Goal: Check status: Check status

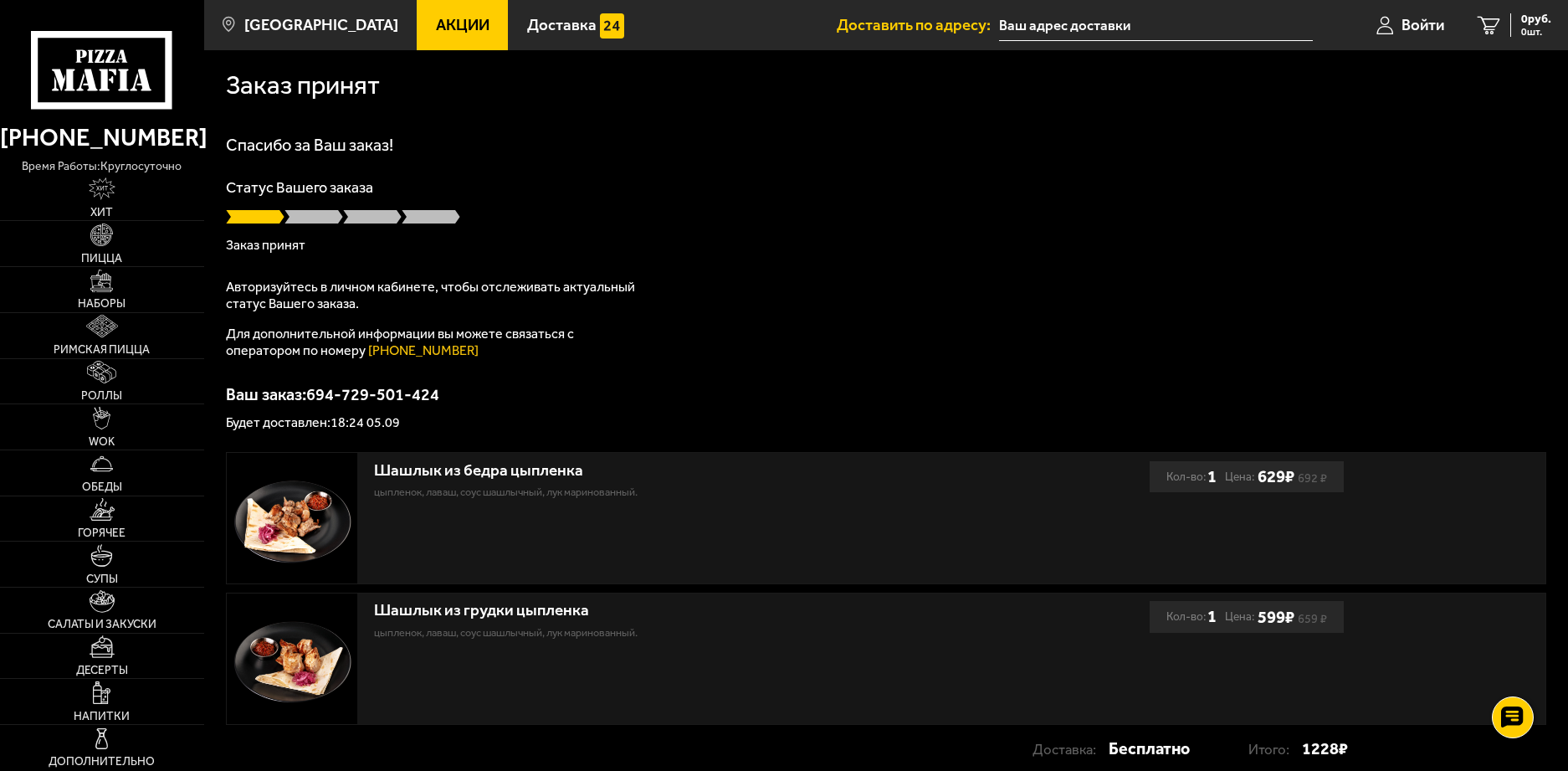
click at [512, 410] on div "Ваш заказ: 694-729-501-424 Будет доставлен: 18:24 05.09" at bounding box center [886, 408] width 1321 height 43
drag, startPoint x: 311, startPoint y: 393, endPoint x: 444, endPoint y: 396, distance: 133.0
click at [444, 396] on p "Ваш заказ: 694-729-501-424" at bounding box center [886, 394] width 1321 height 16
copy p "694-729-501-424"
click at [1515, 717] on icon at bounding box center [1513, 717] width 24 height 23
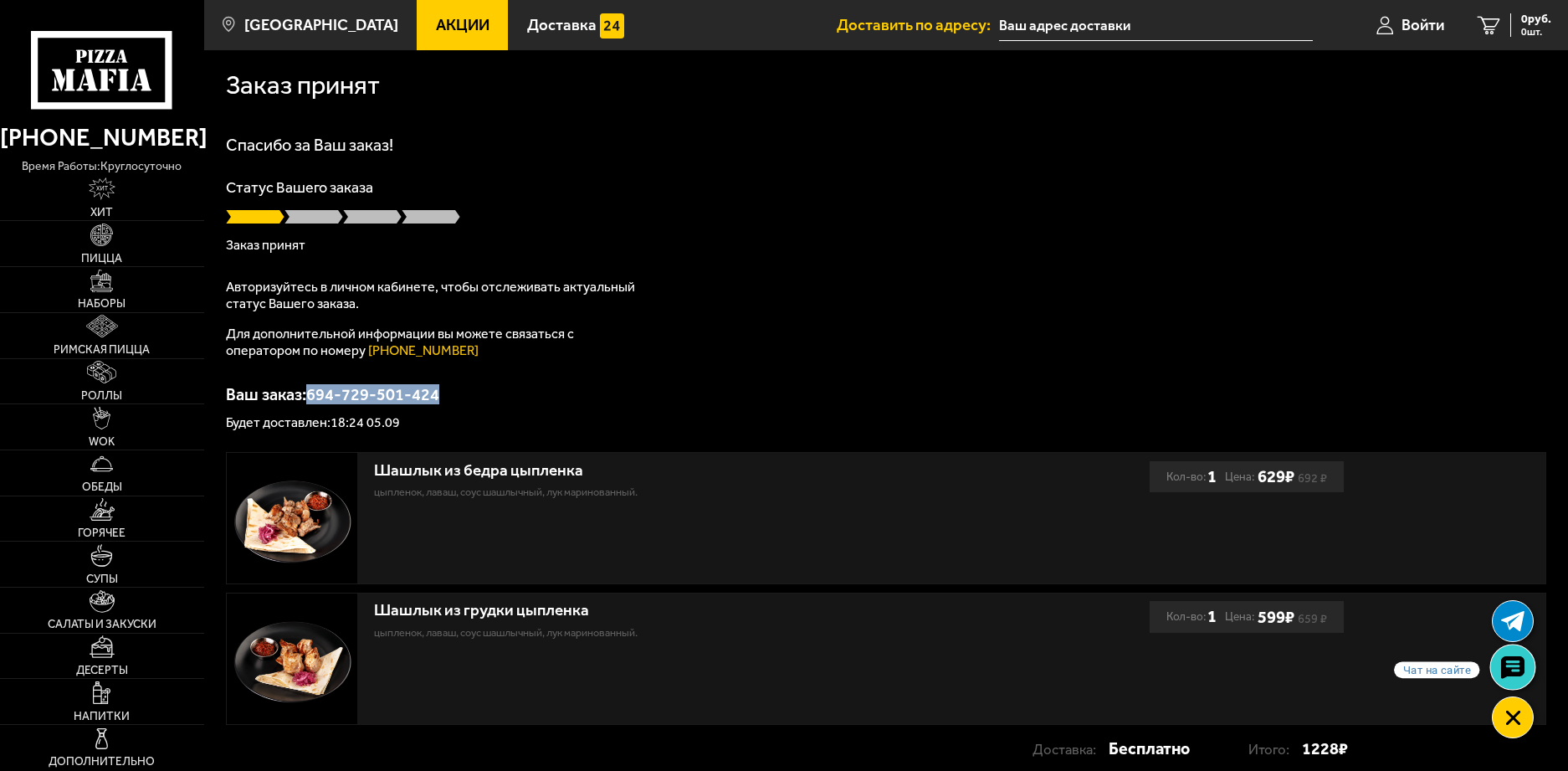
click at [1507, 670] on use at bounding box center [1513, 667] width 24 height 23
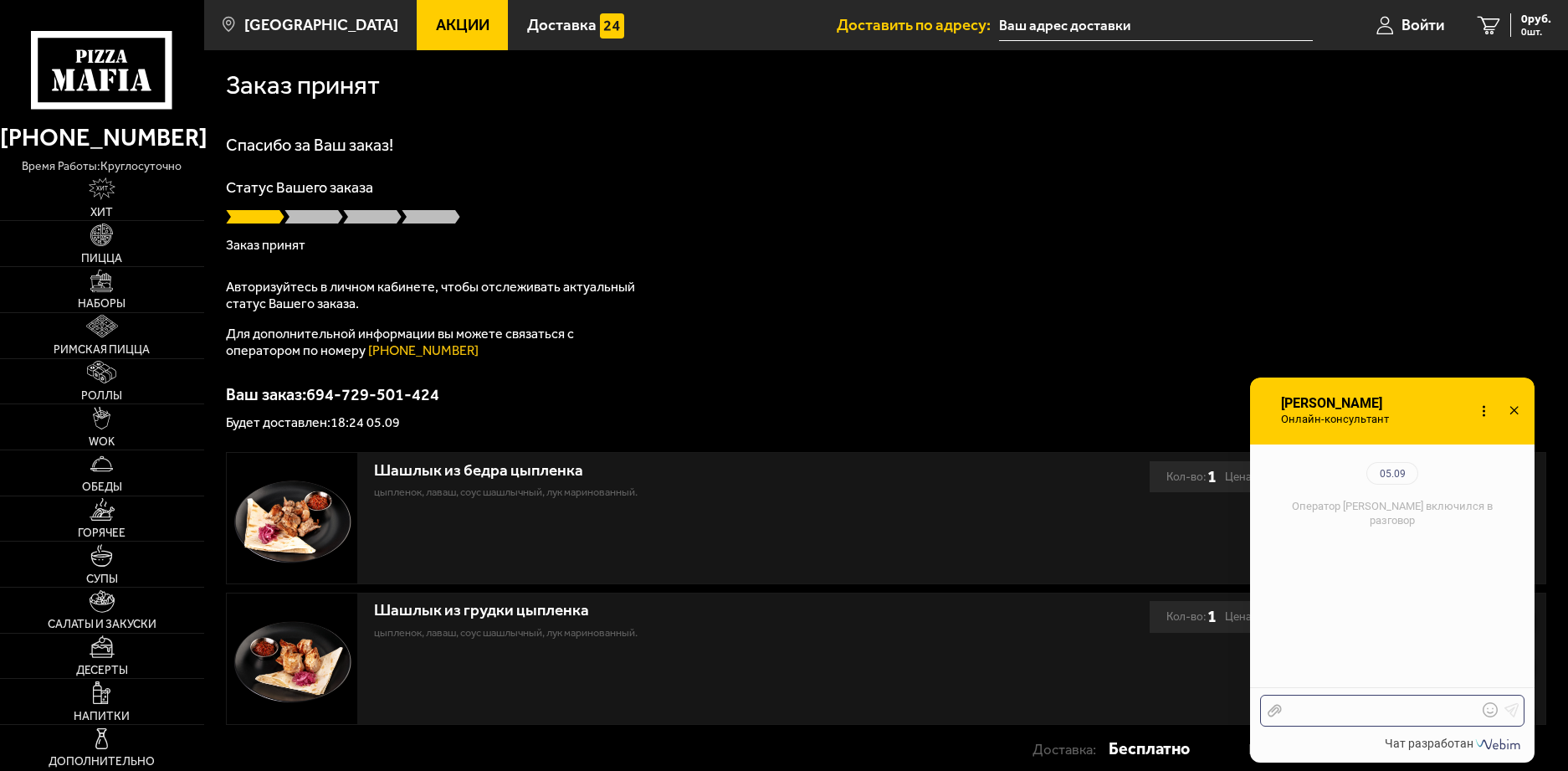
scroll to position [182, 0]
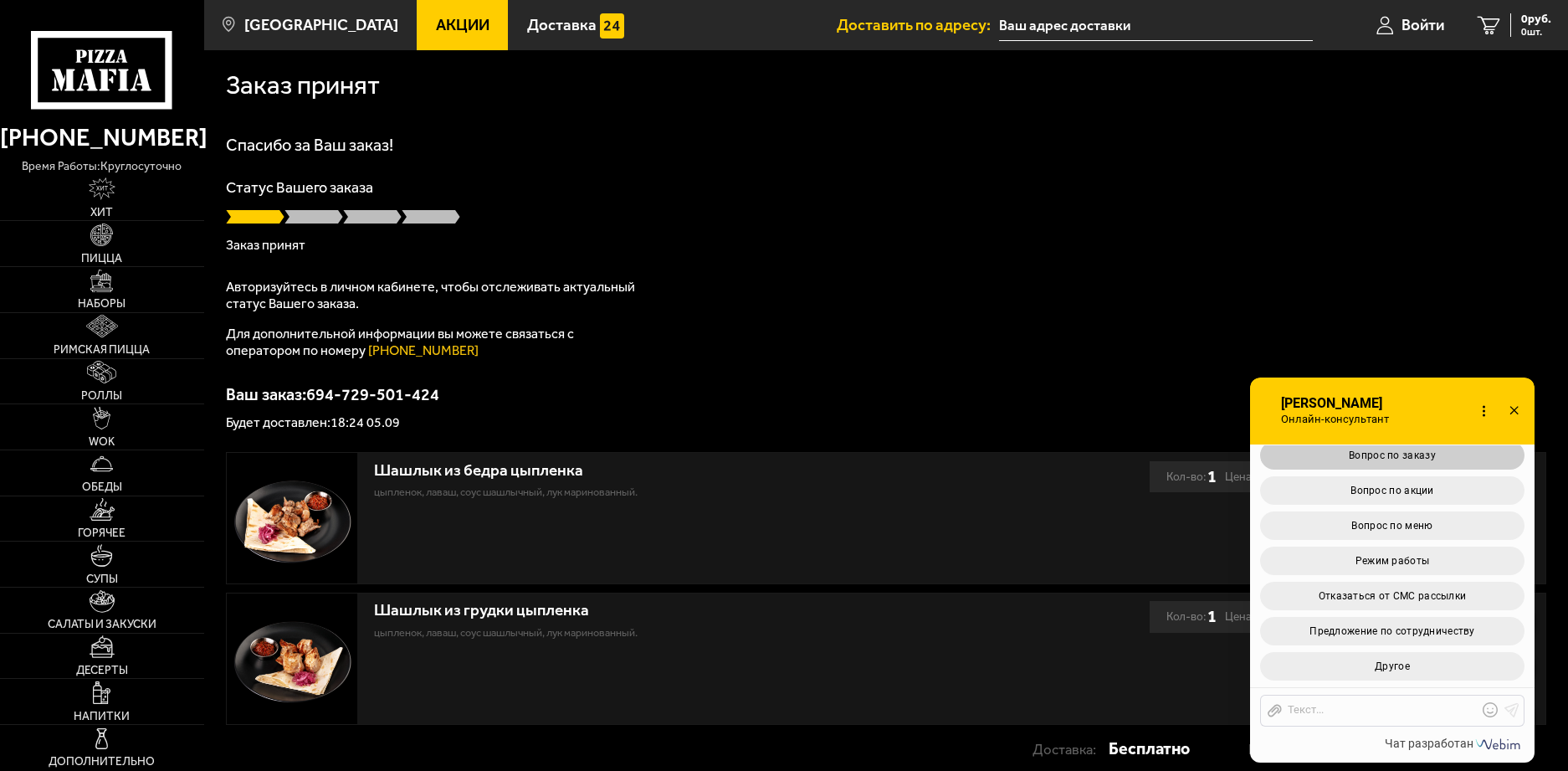
click at [1421, 455] on span "Вопрос по заказу" at bounding box center [1393, 456] width 87 height 12
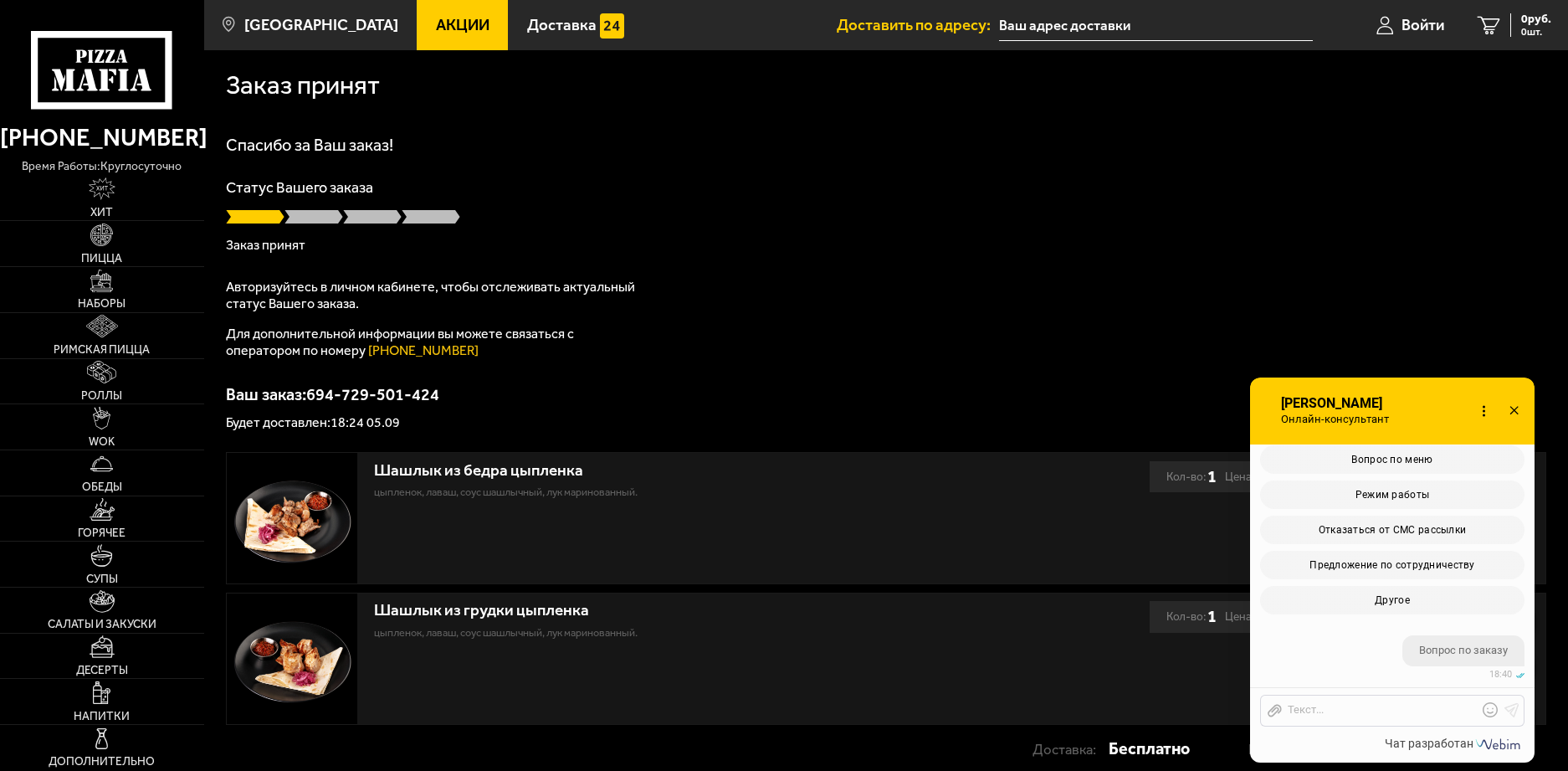
scroll to position [564, 0]
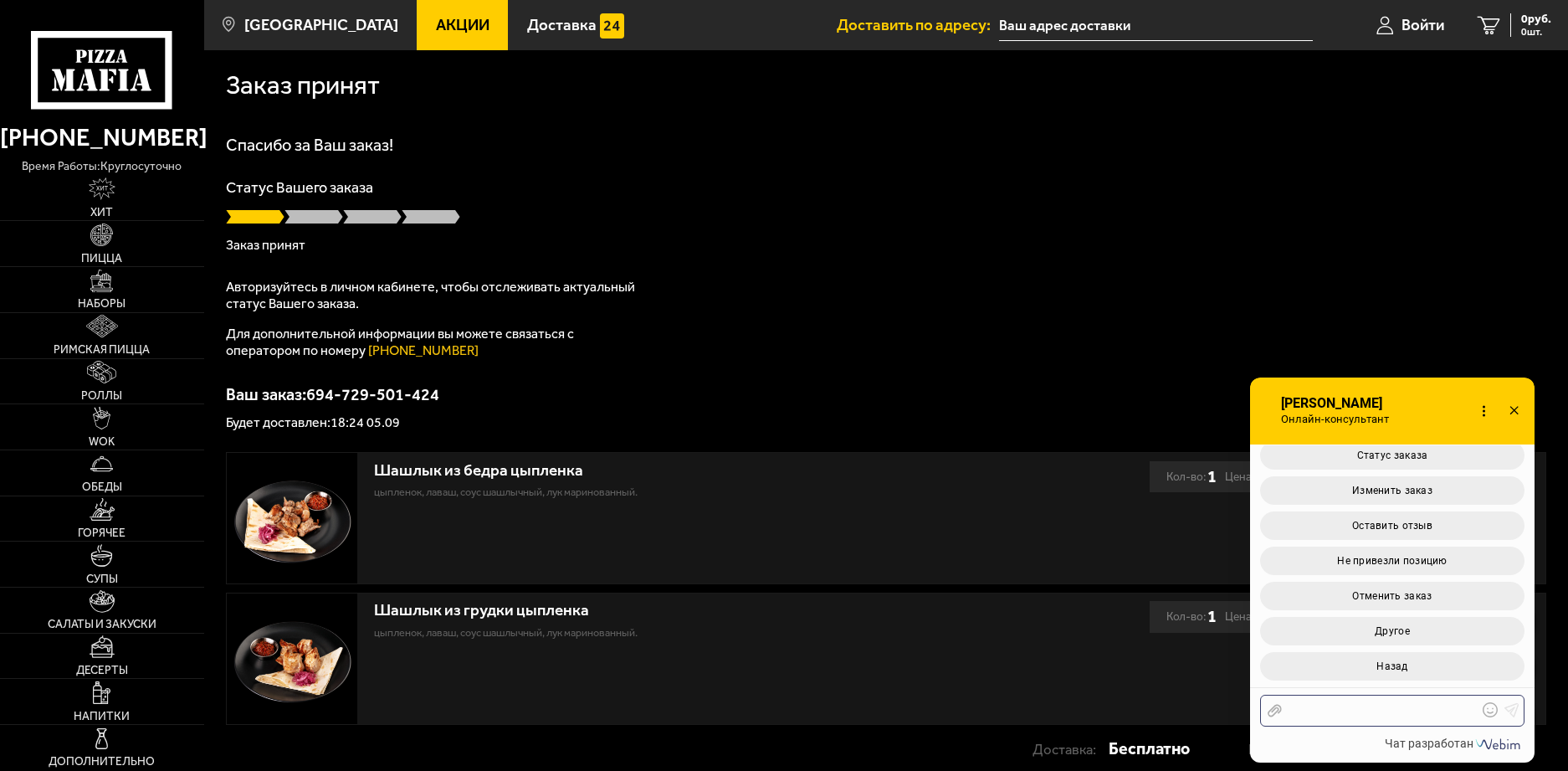
click at [1324, 708] on div at bounding box center [1380, 710] width 196 height 15
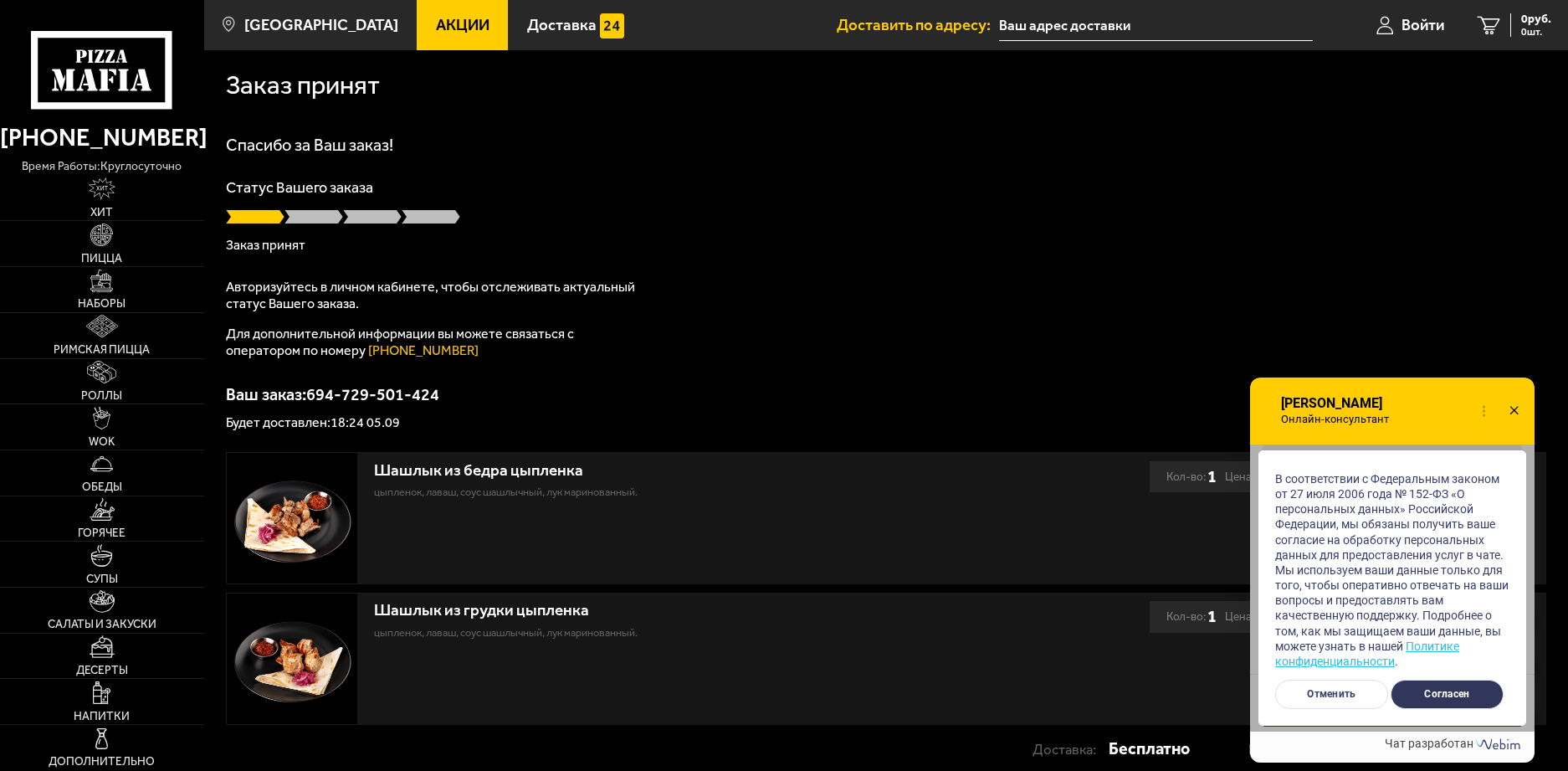
click at [1452, 691] on button "Согласен" at bounding box center [1447, 695] width 113 height 29
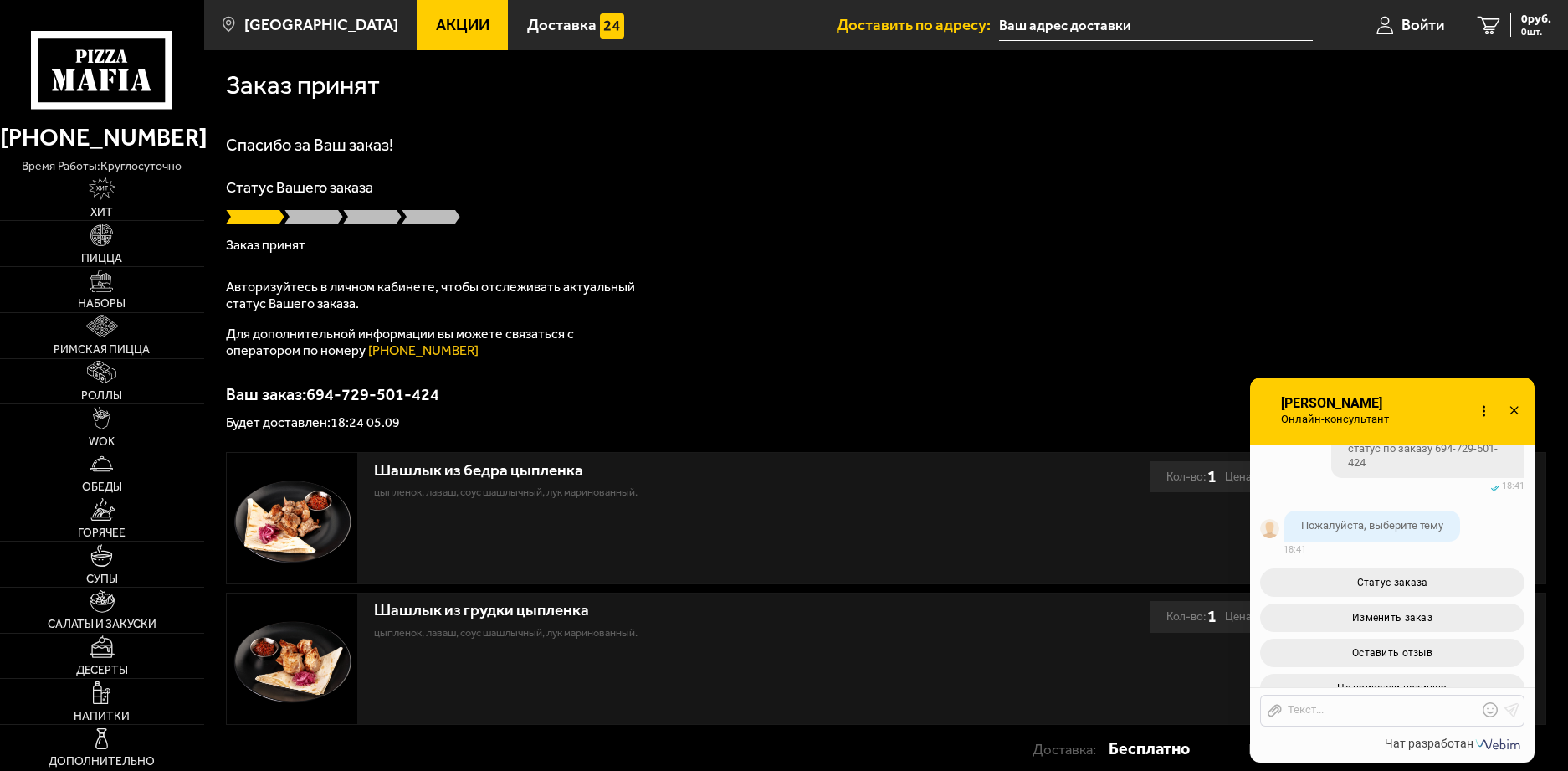
scroll to position [723, 0]
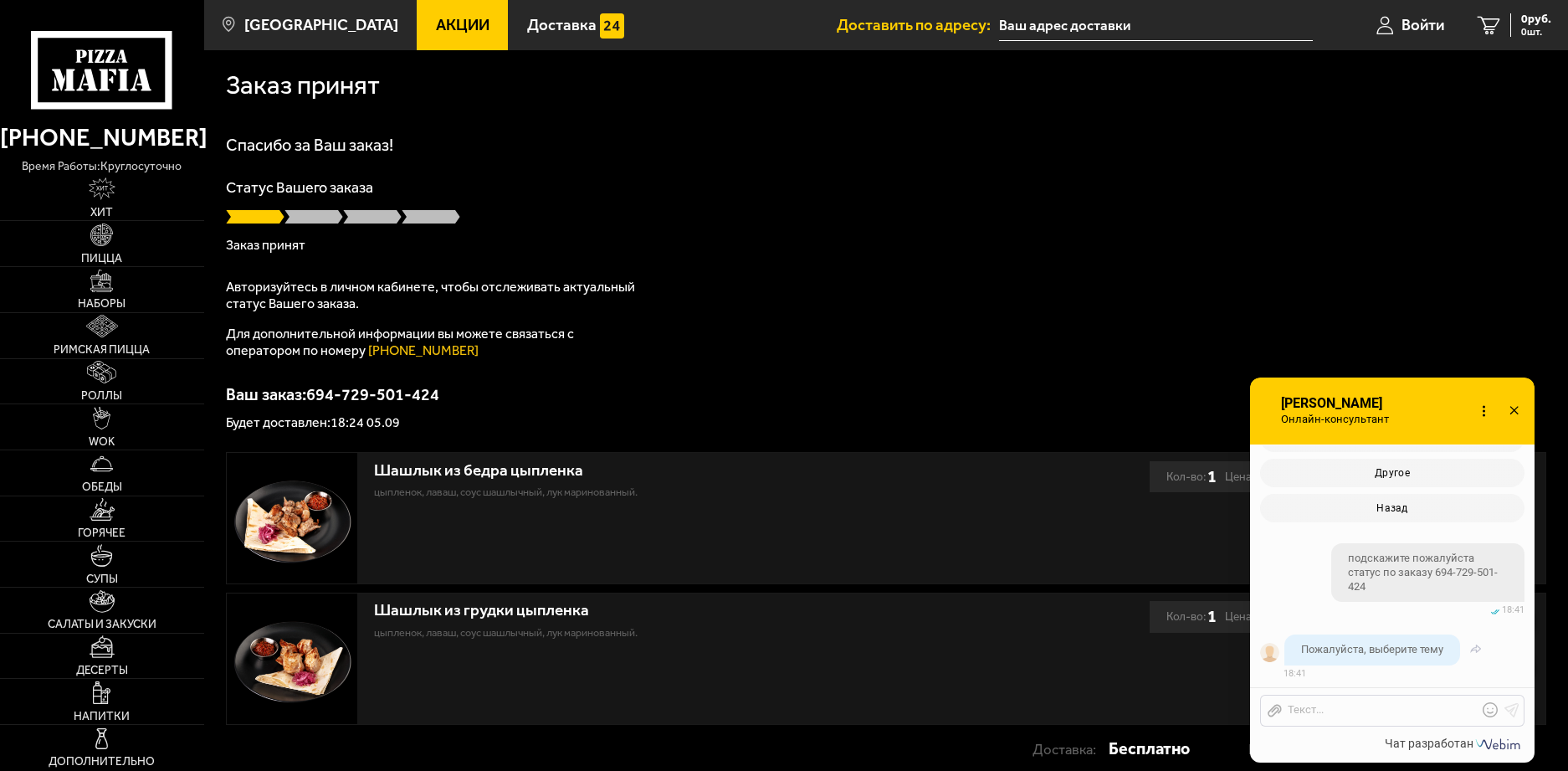
click at [1326, 665] on div "Пожалуйста, выберите тему" at bounding box center [1372, 650] width 175 height 31
click at [1327, 714] on div at bounding box center [1380, 710] width 196 height 15
click at [1376, 640] on div "Пожалуйста, выберите тему" at bounding box center [1372, 650] width 175 height 31
click at [1378, 644] on span "Пожалуйста, выберите тему" at bounding box center [1372, 649] width 143 height 13
drag, startPoint x: 1365, startPoint y: 692, endPoint x: 1361, endPoint y: 704, distance: 12.6
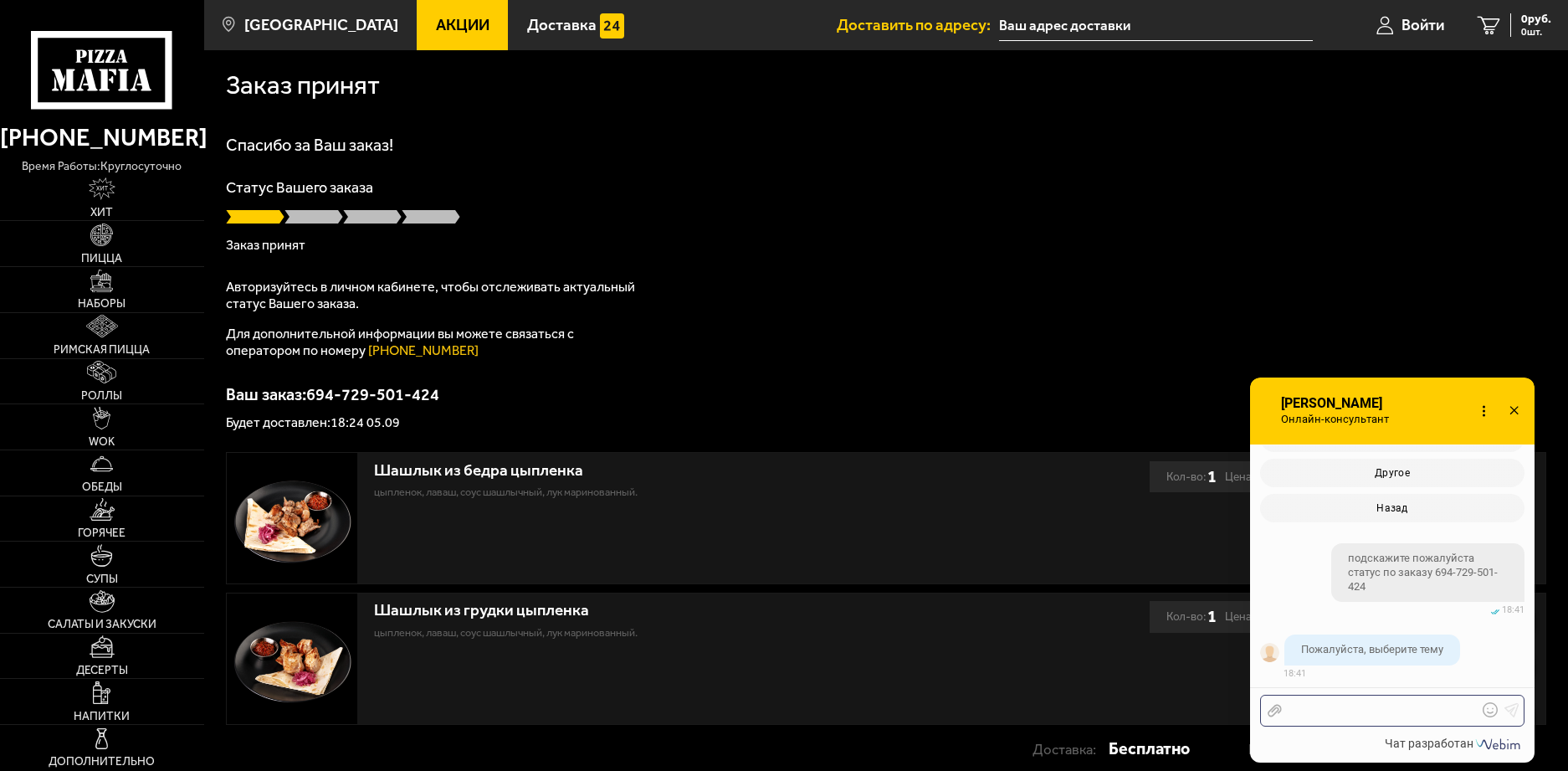
click at [1363, 697] on div "Отправить файл Текст..." at bounding box center [1392, 709] width 284 height 44
click at [1428, 710] on div "Подскажите, статус заказа принят." at bounding box center [1380, 710] width 196 height 15
click at [1468, 715] on div "Подскажите, статус заказа "принят." at bounding box center [1380, 710] width 196 height 15
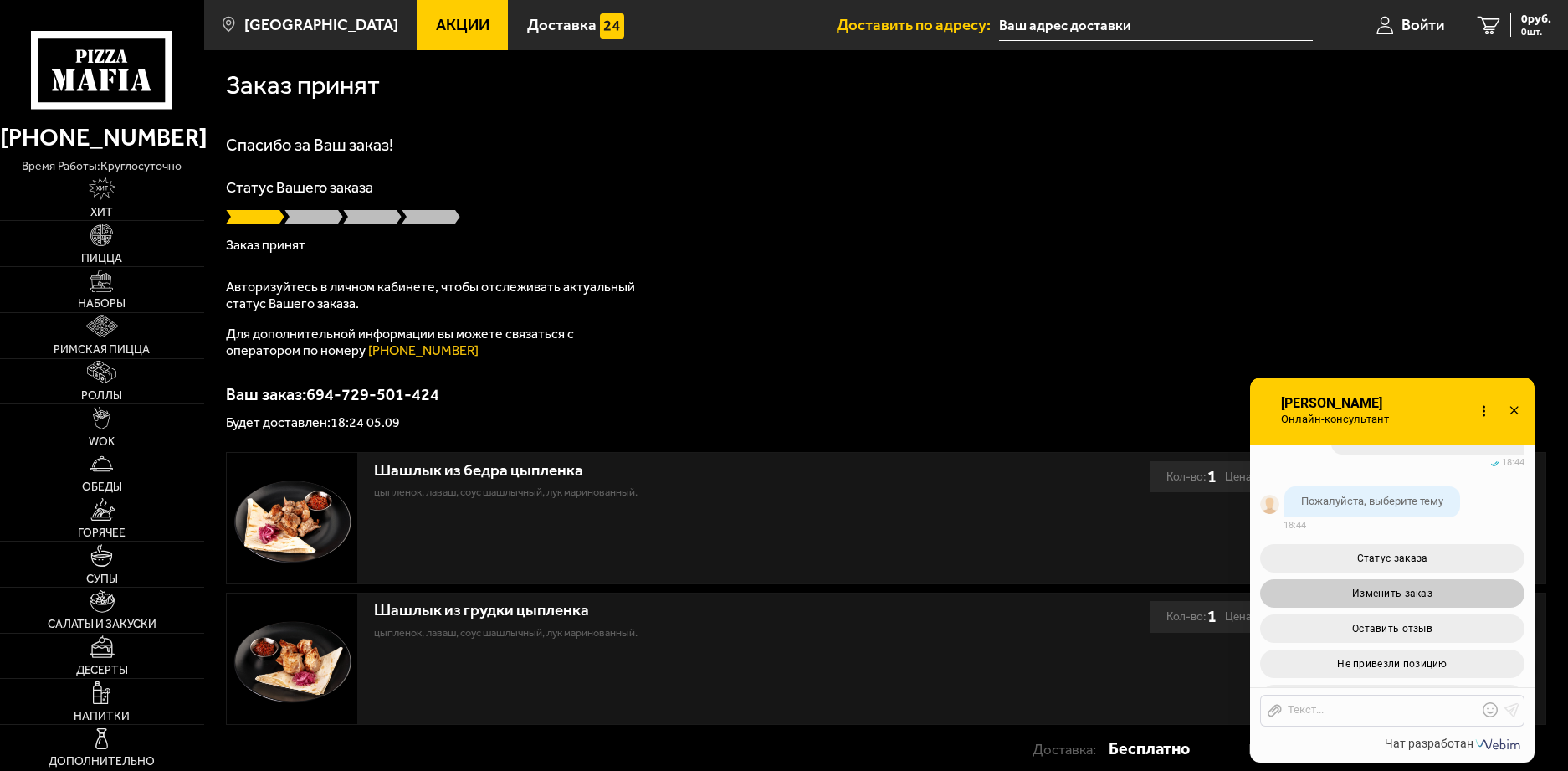
scroll to position [1398, 0]
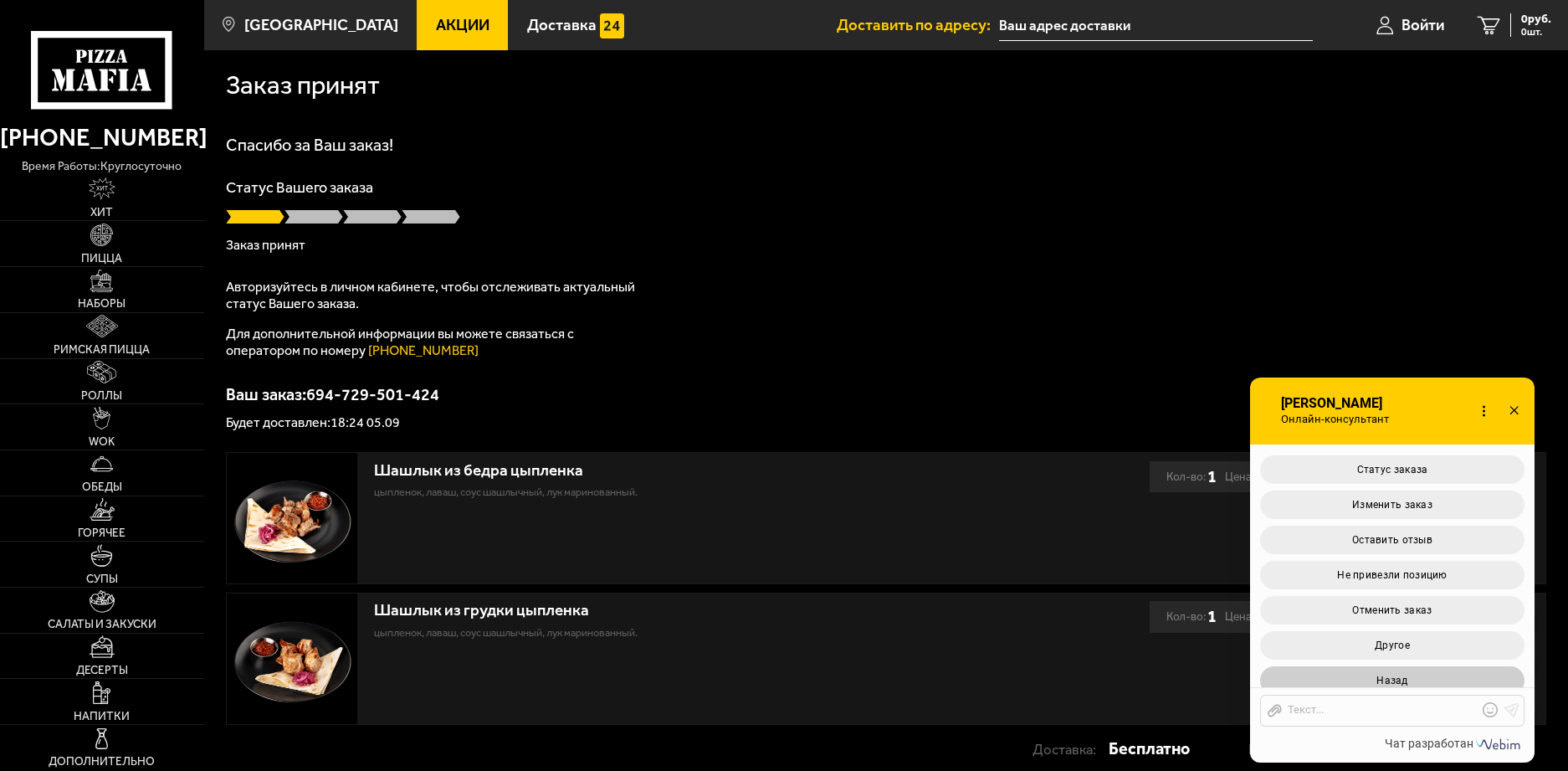
click at [1387, 675] on span "Назад" at bounding box center [1393, 681] width 31 height 12
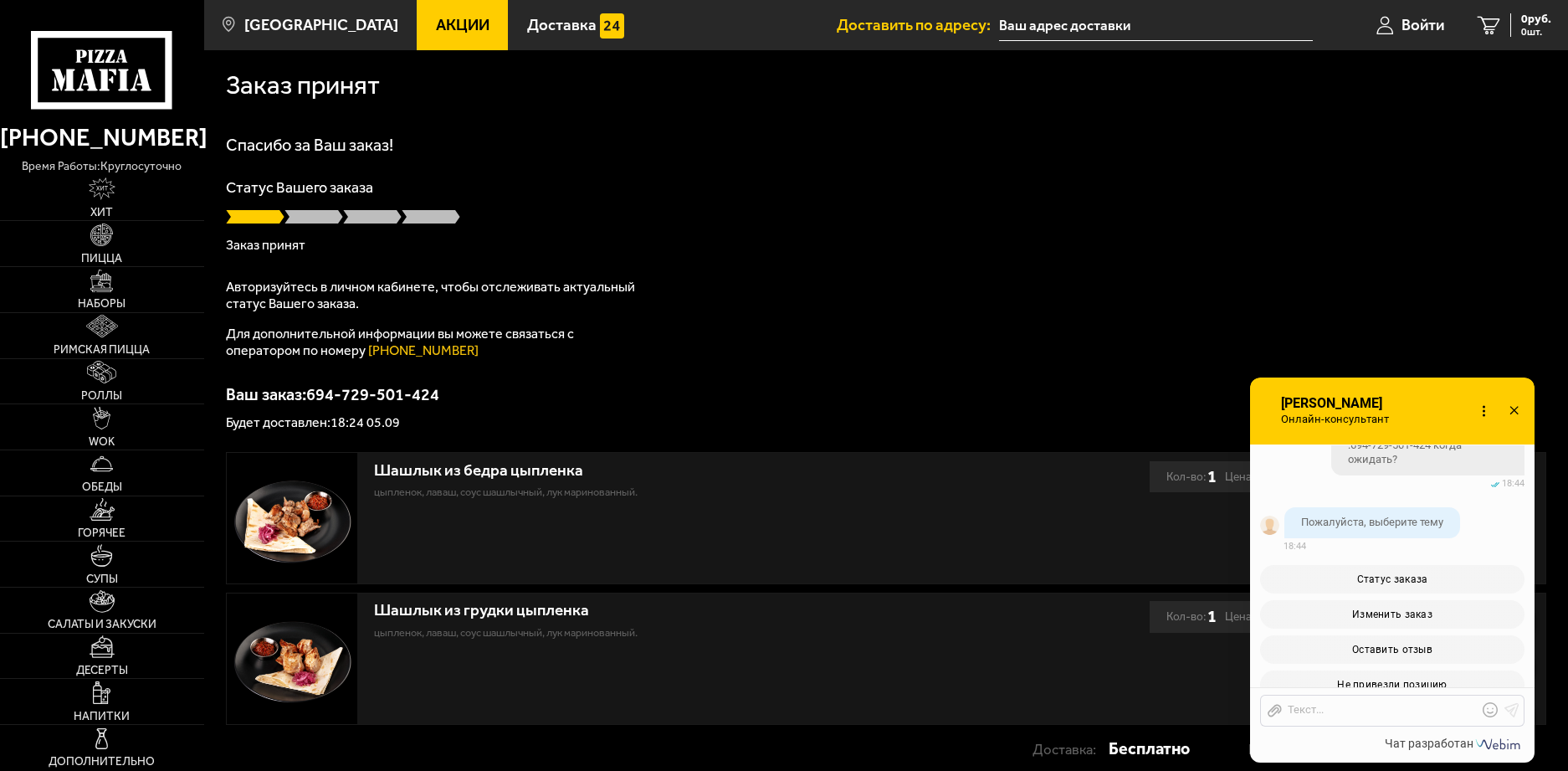
scroll to position [1123, 0]
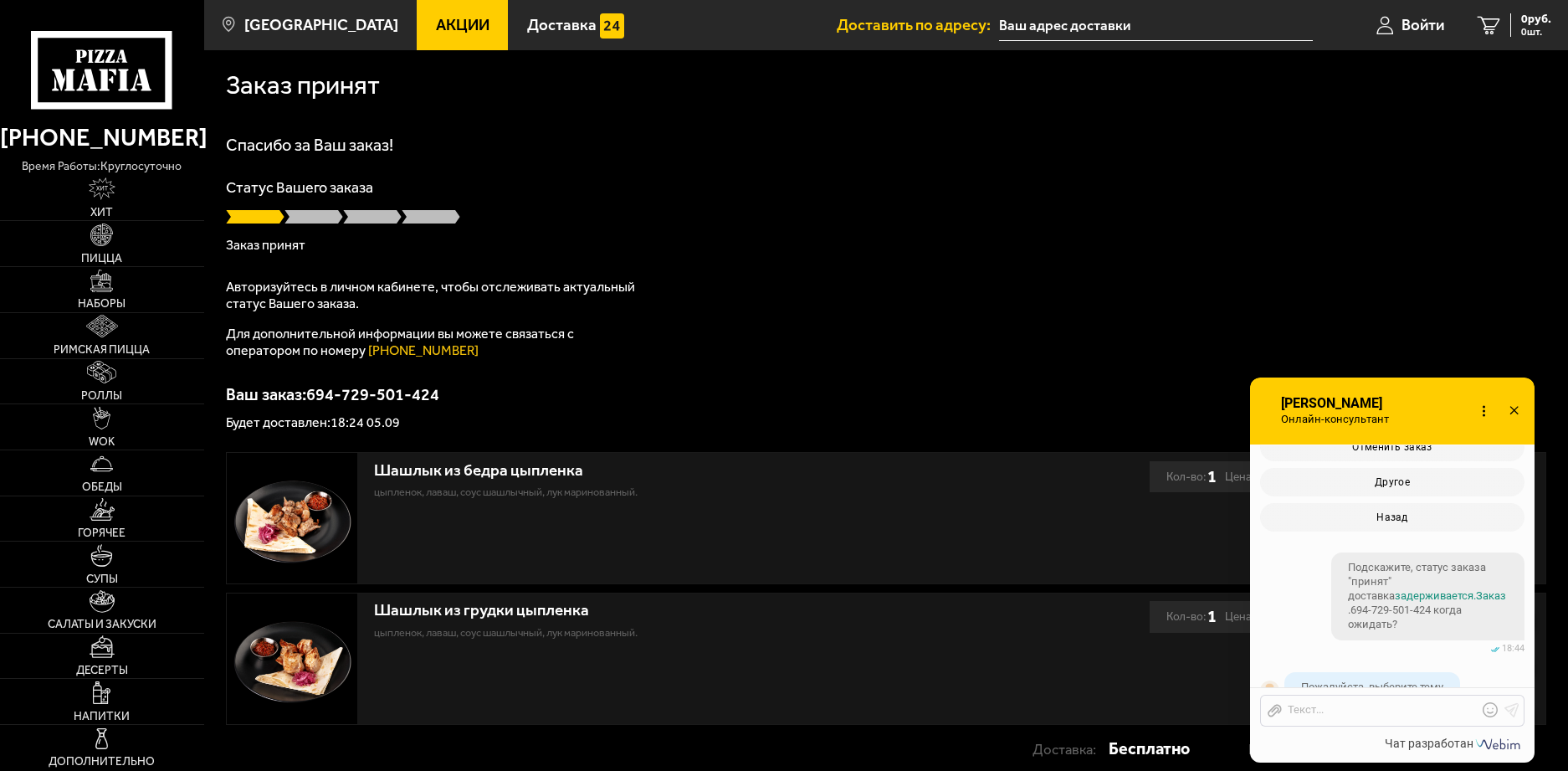
click at [1126, 21] on input "text" at bounding box center [1156, 26] width 314 height 31
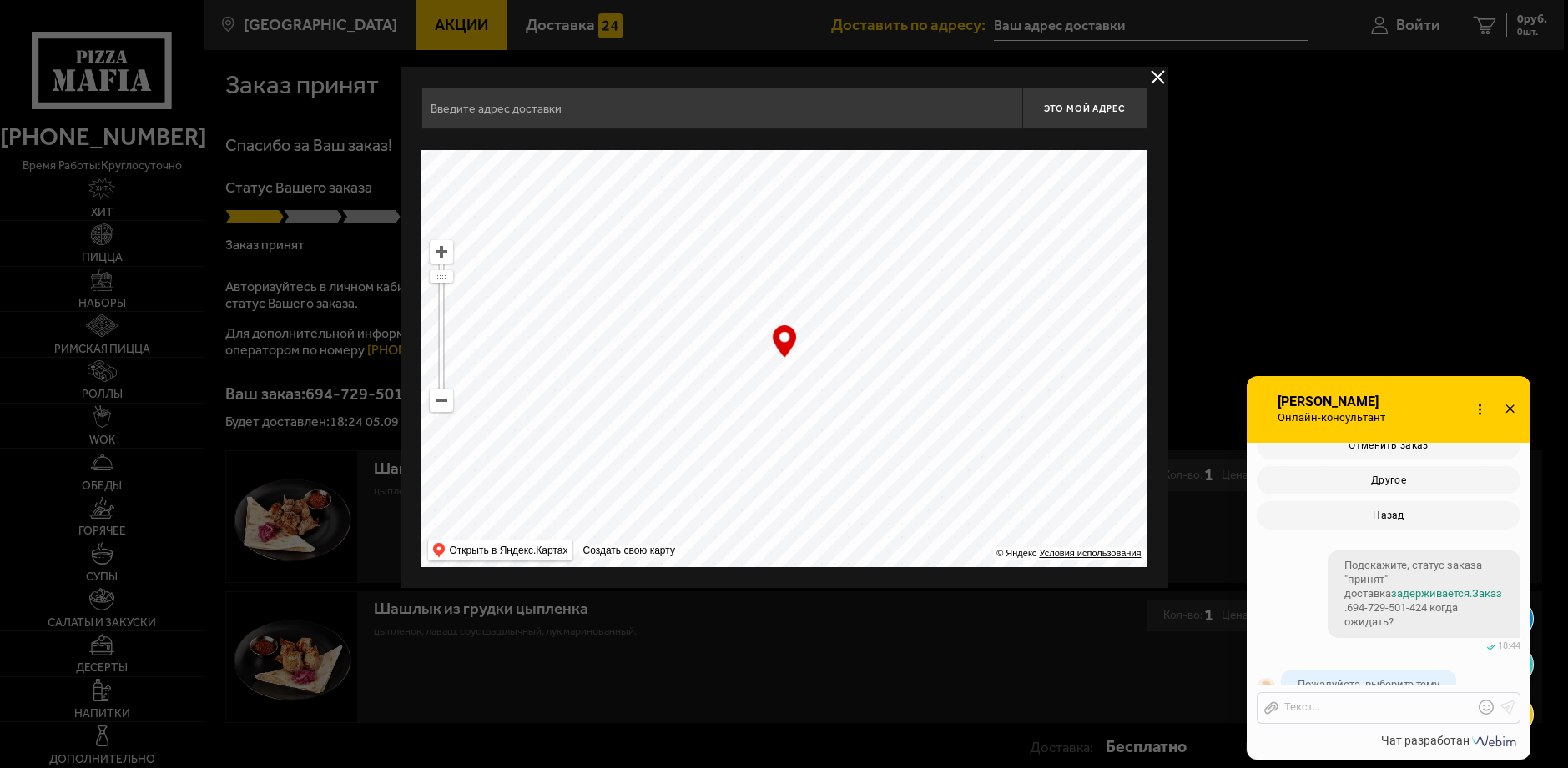
click at [1157, 71] on button "delivery type" at bounding box center [1158, 77] width 21 height 21
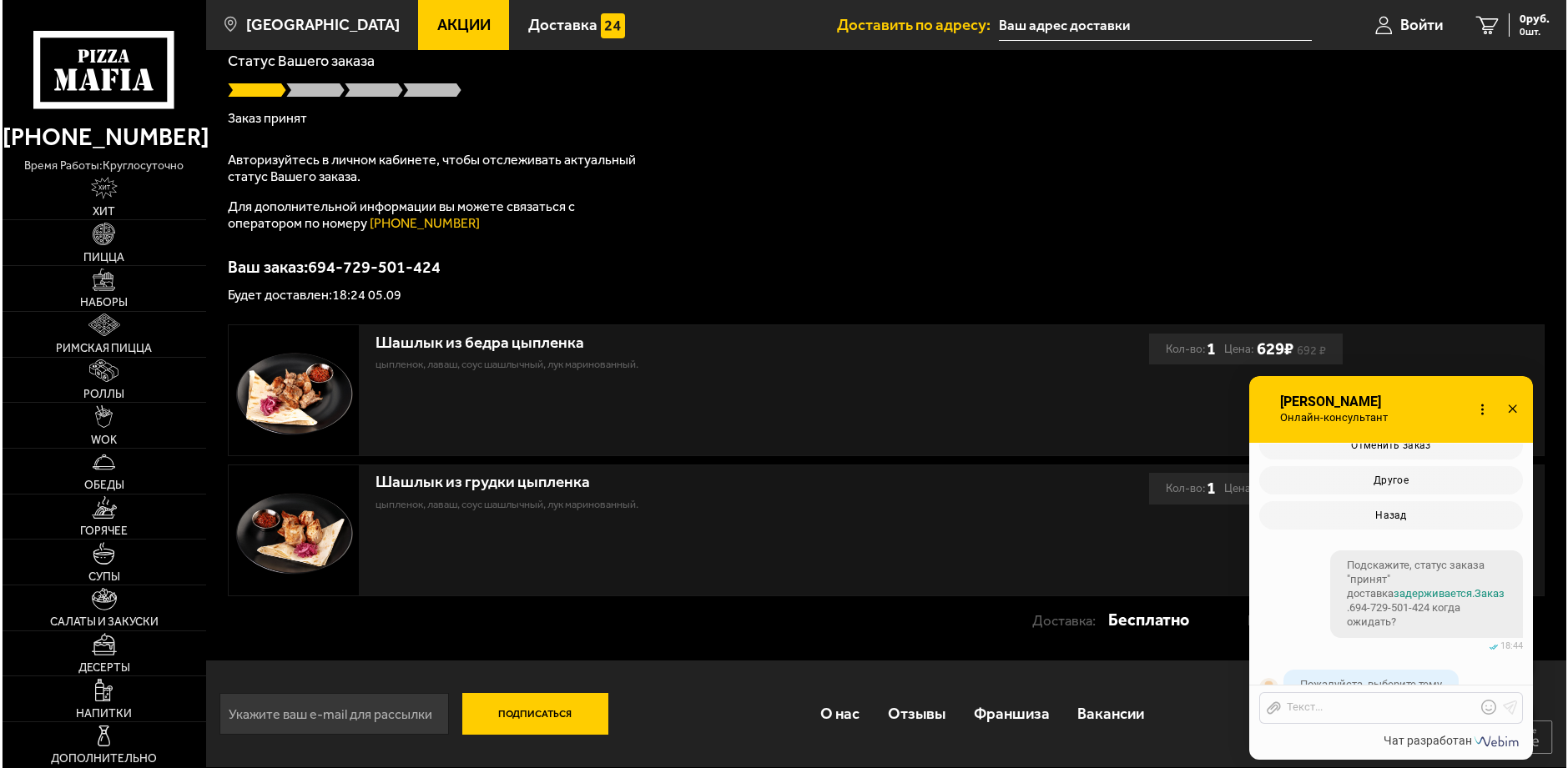
scroll to position [44, 0]
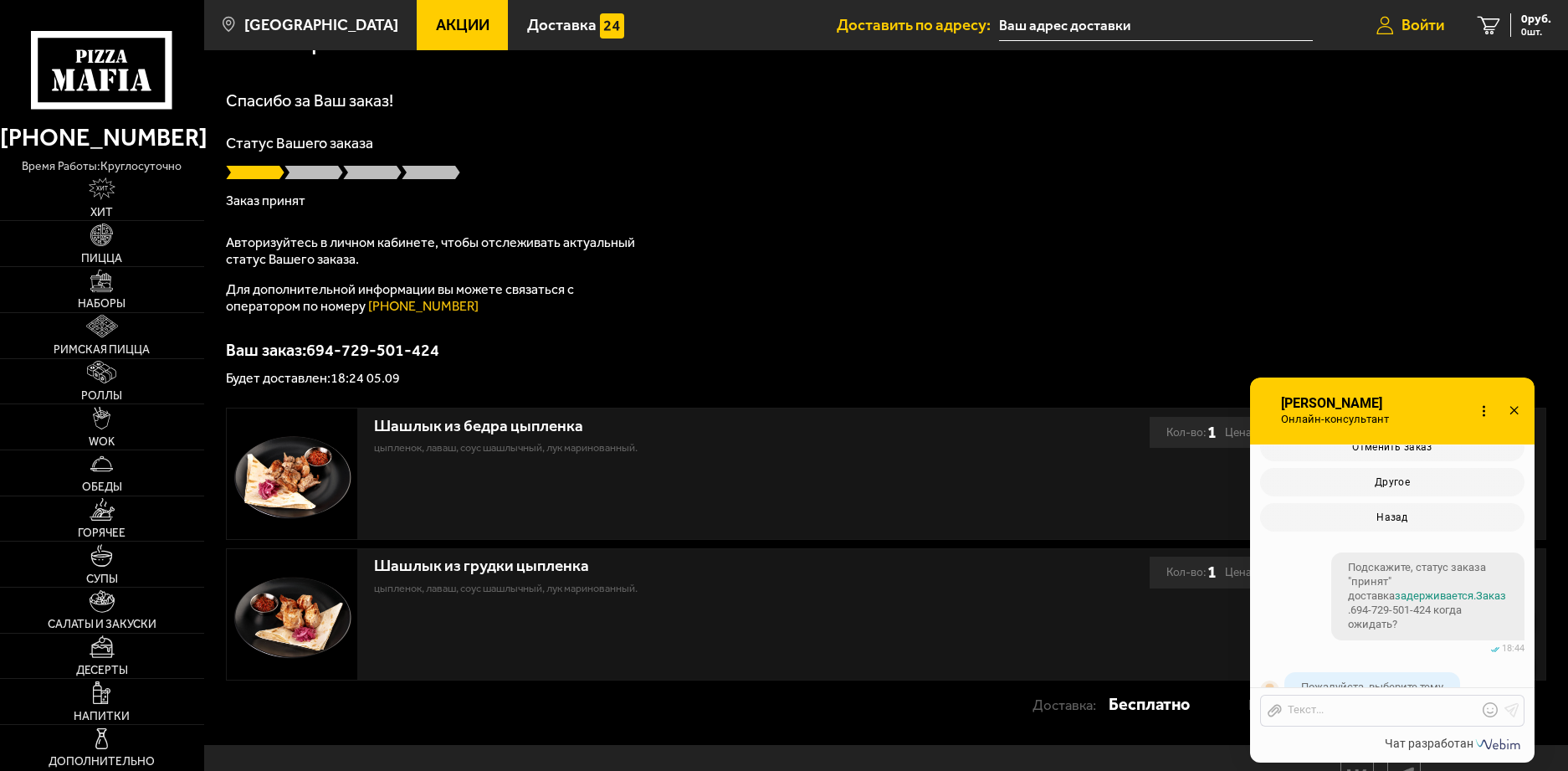
click at [1404, 22] on span "Войти" at bounding box center [1423, 25] width 42 height 16
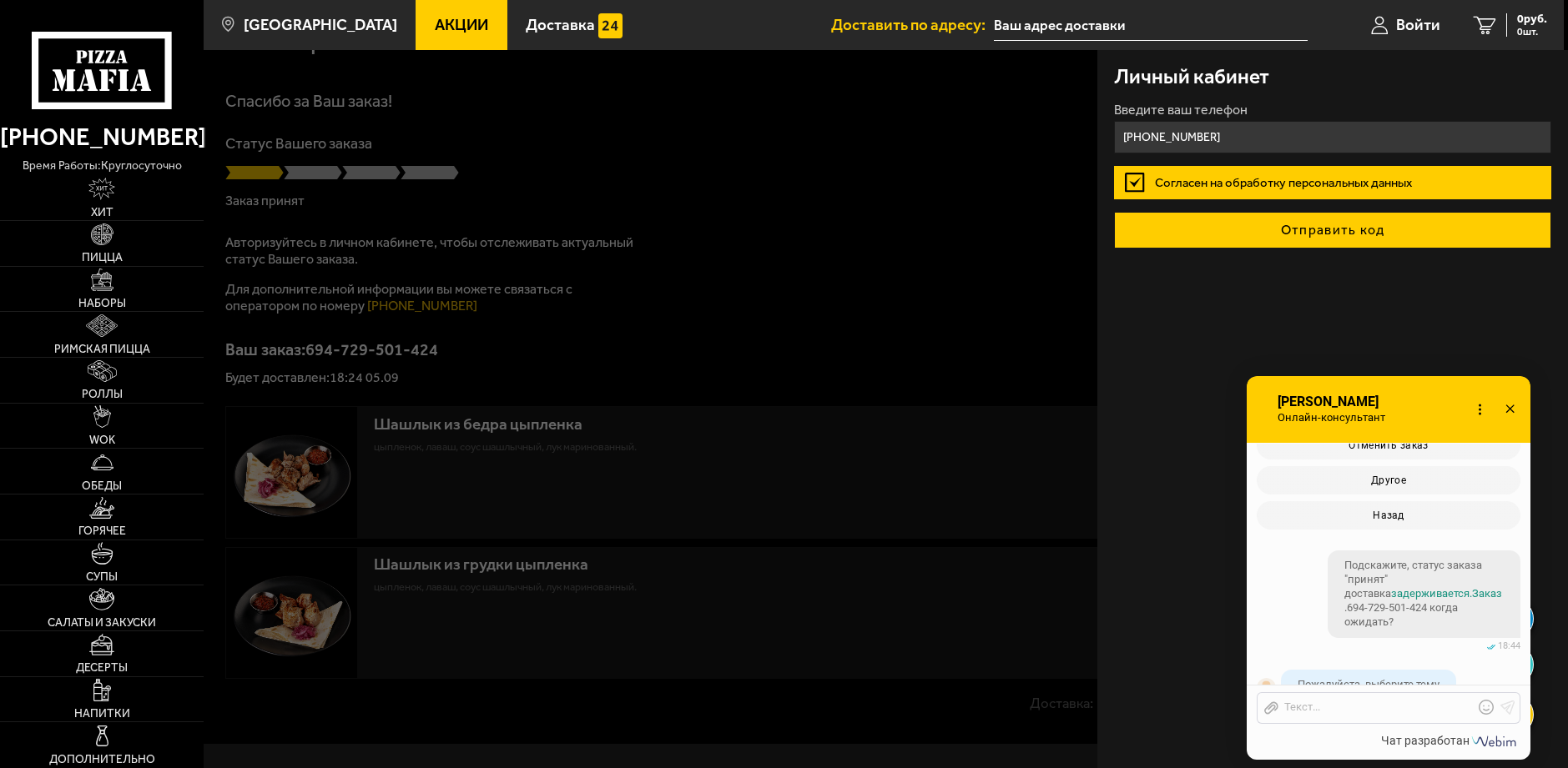
type input "+7 (904) 614-09-45"
click at [1328, 226] on button "Отправить код" at bounding box center [1333, 230] width 439 height 37
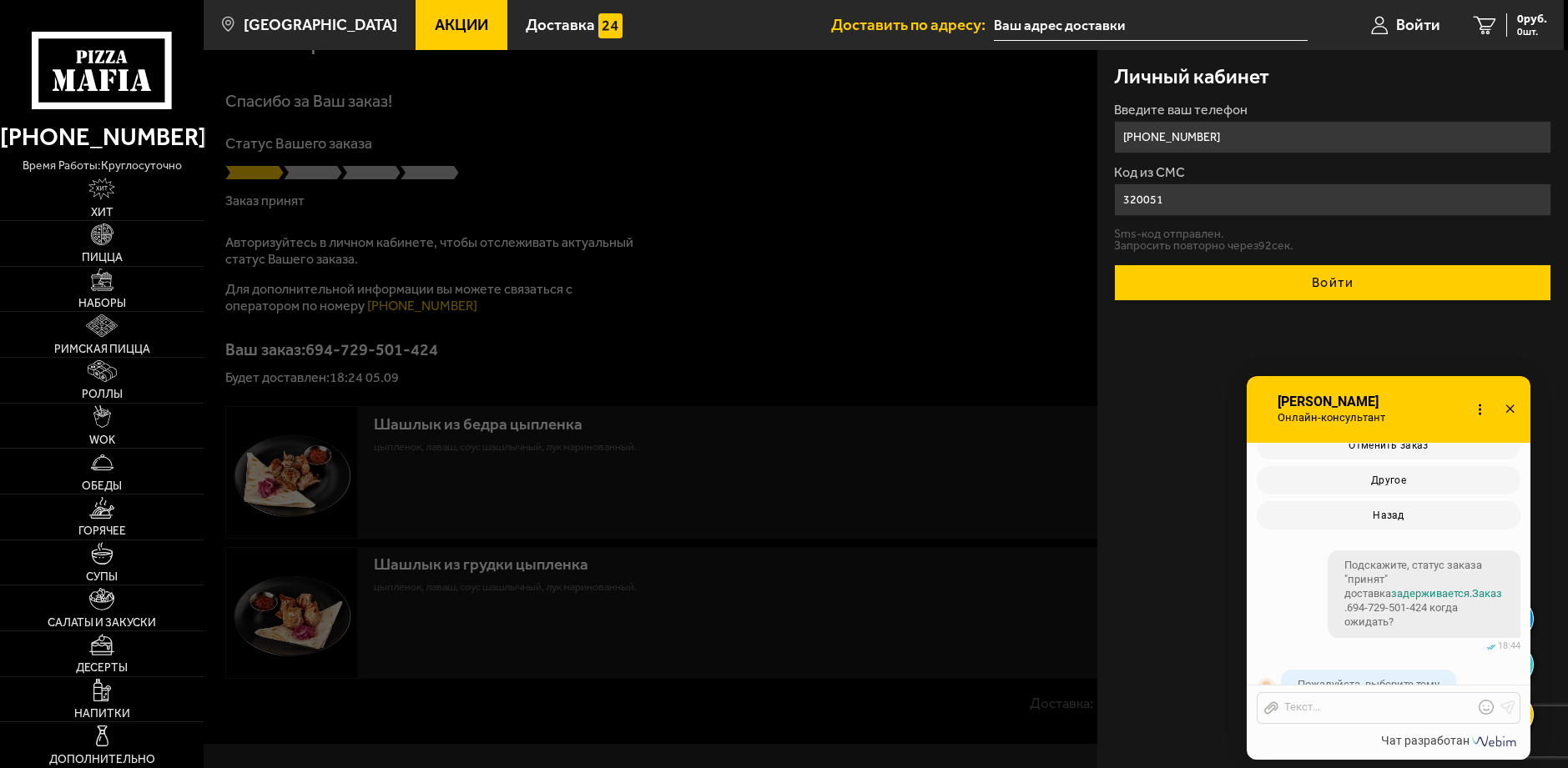
type input "320051"
click at [1329, 276] on button "Войти" at bounding box center [1333, 282] width 439 height 37
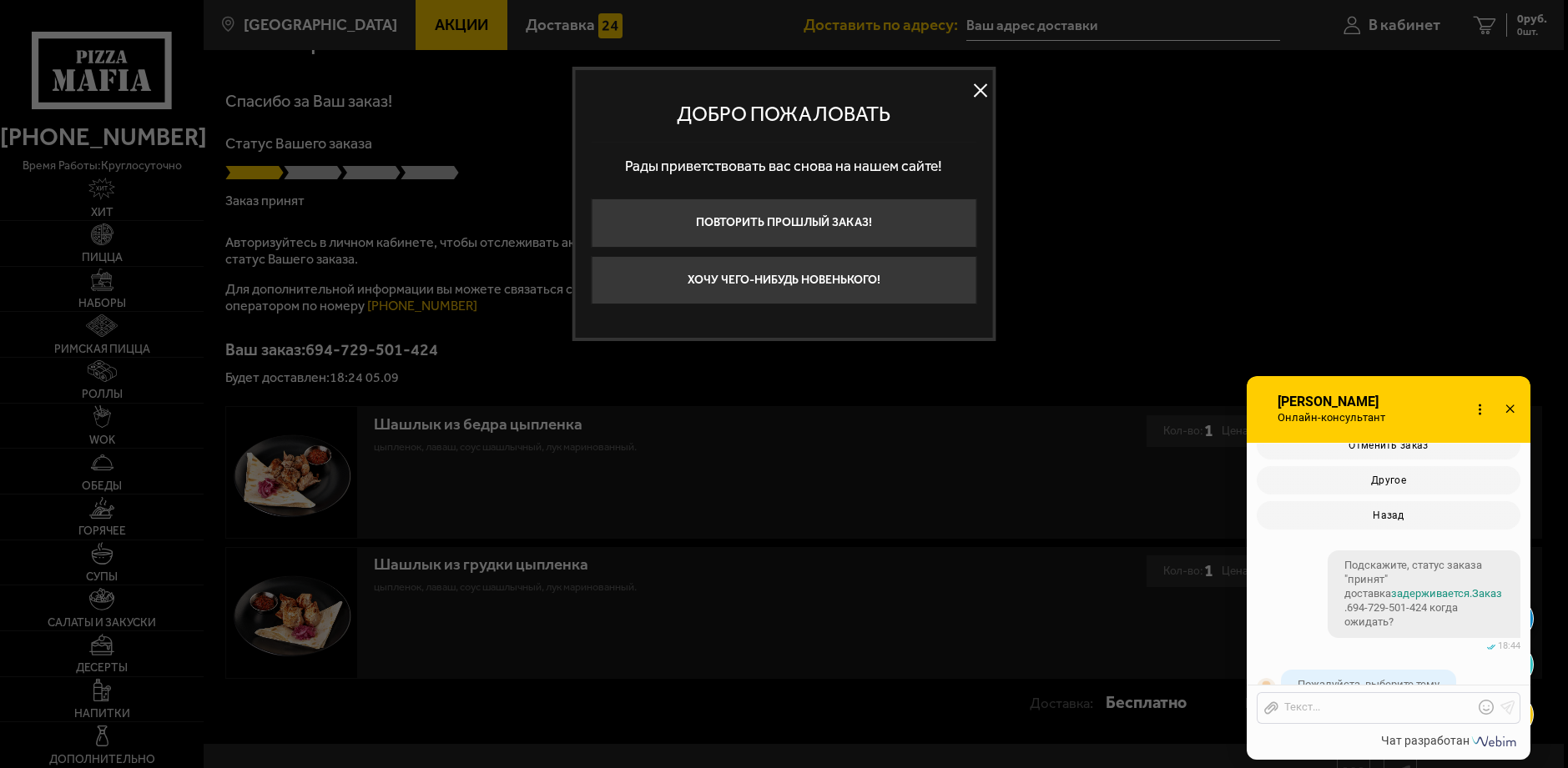
click at [980, 91] on button at bounding box center [980, 90] width 25 height 25
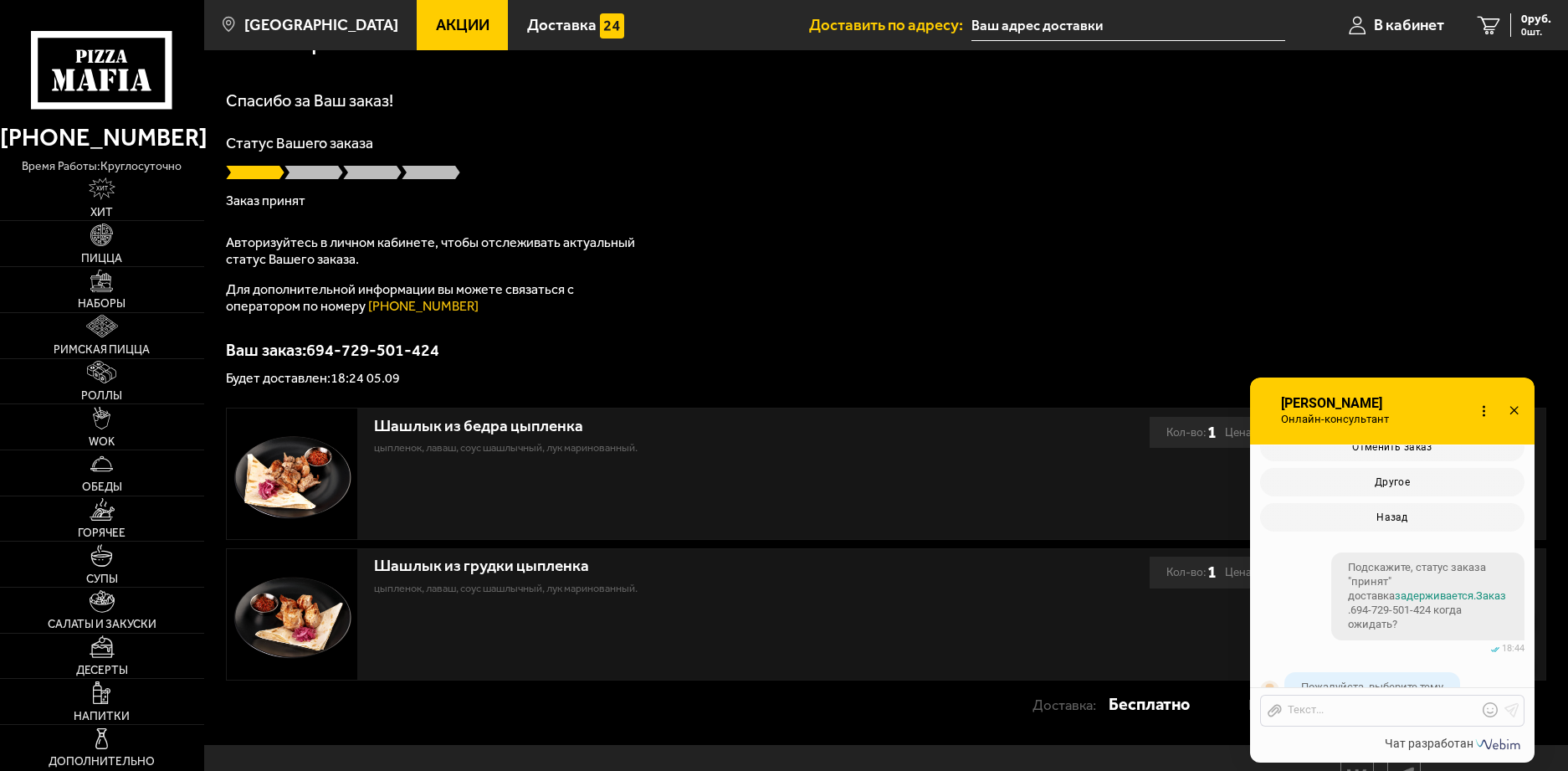
click at [1512, 409] on icon at bounding box center [1514, 411] width 24 height 24
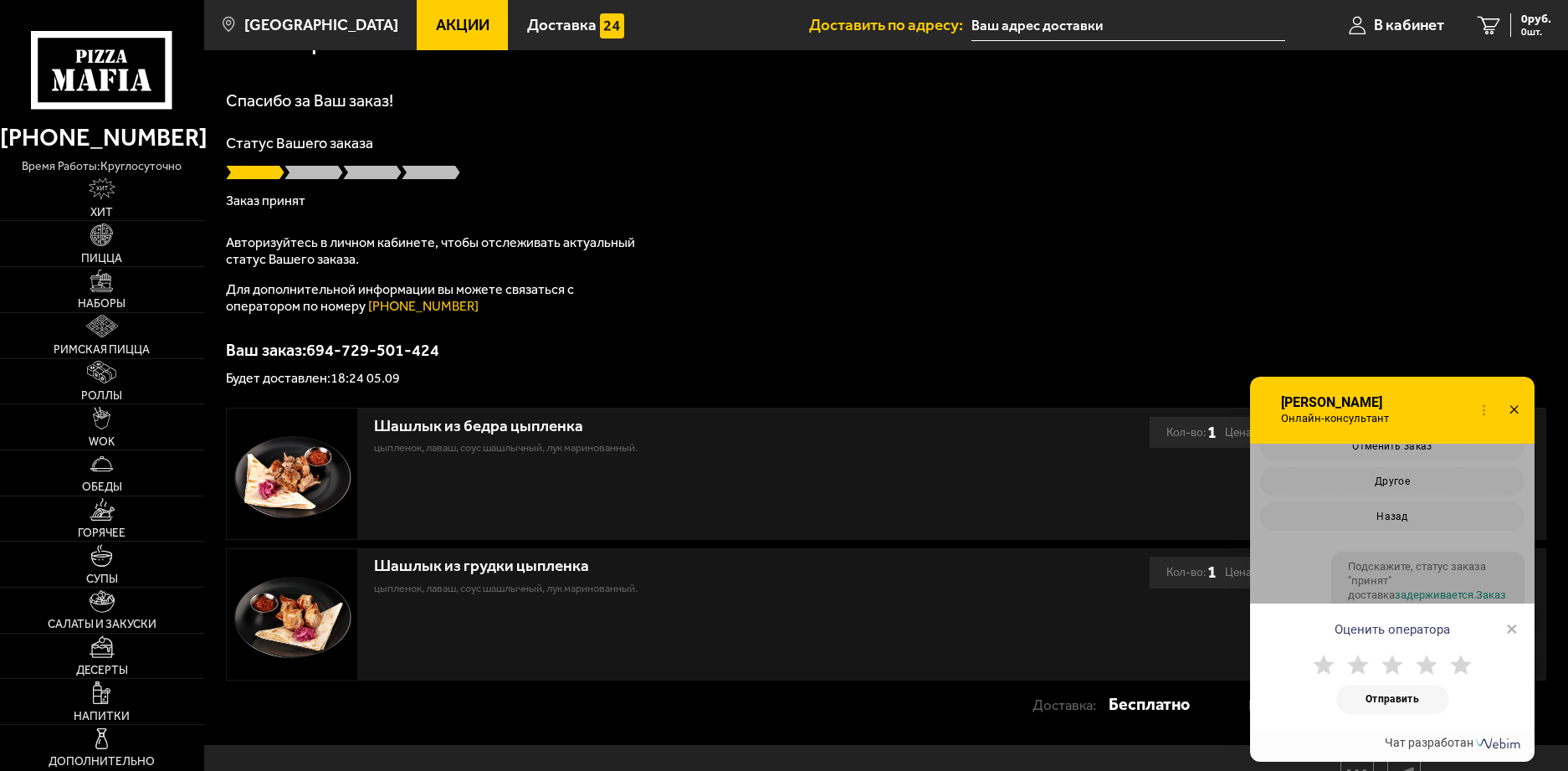
click at [1514, 626] on span "×" at bounding box center [1513, 628] width 12 height 25
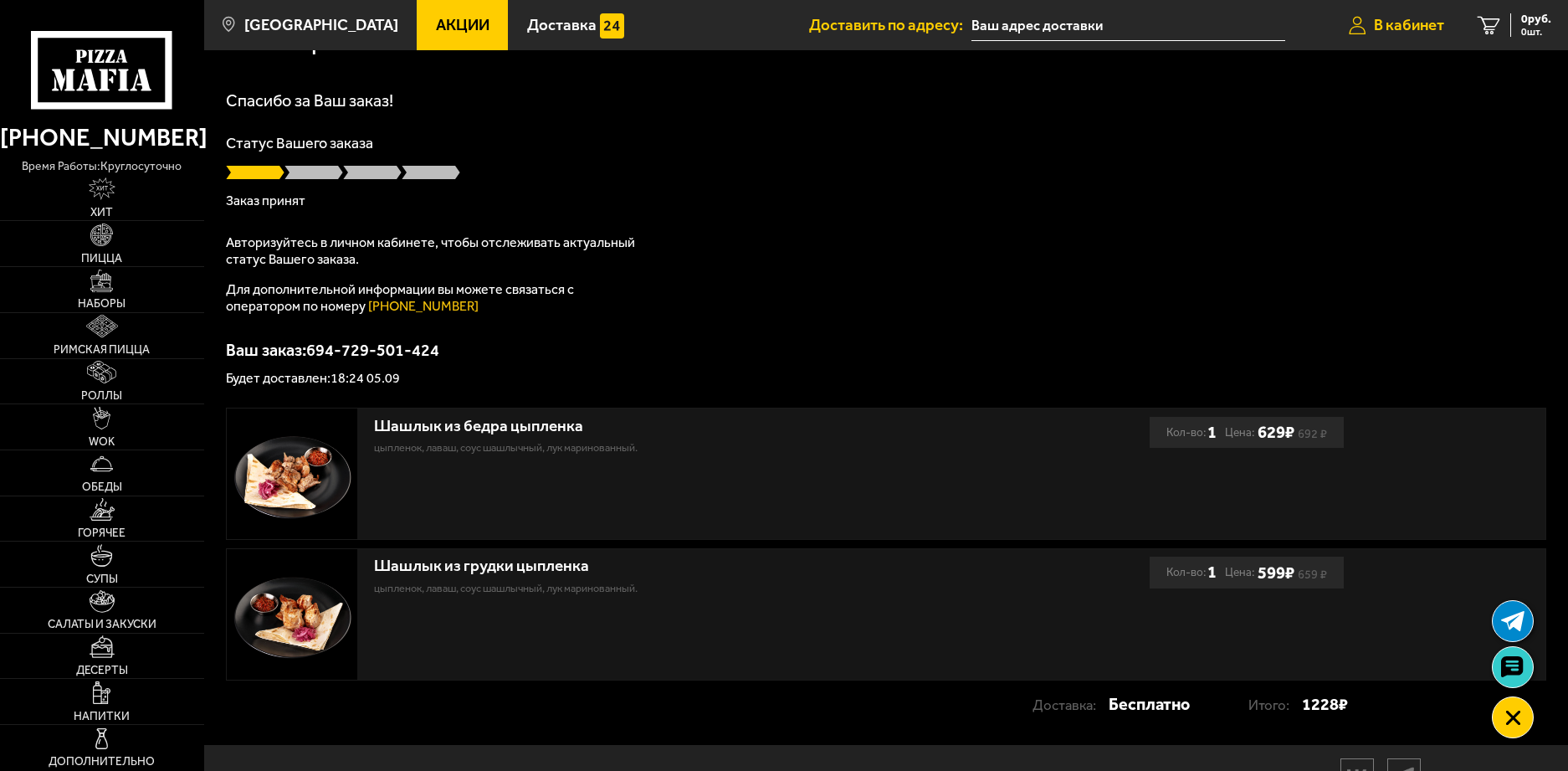
click at [1399, 19] on span "В кабинет" at bounding box center [1409, 25] width 70 height 16
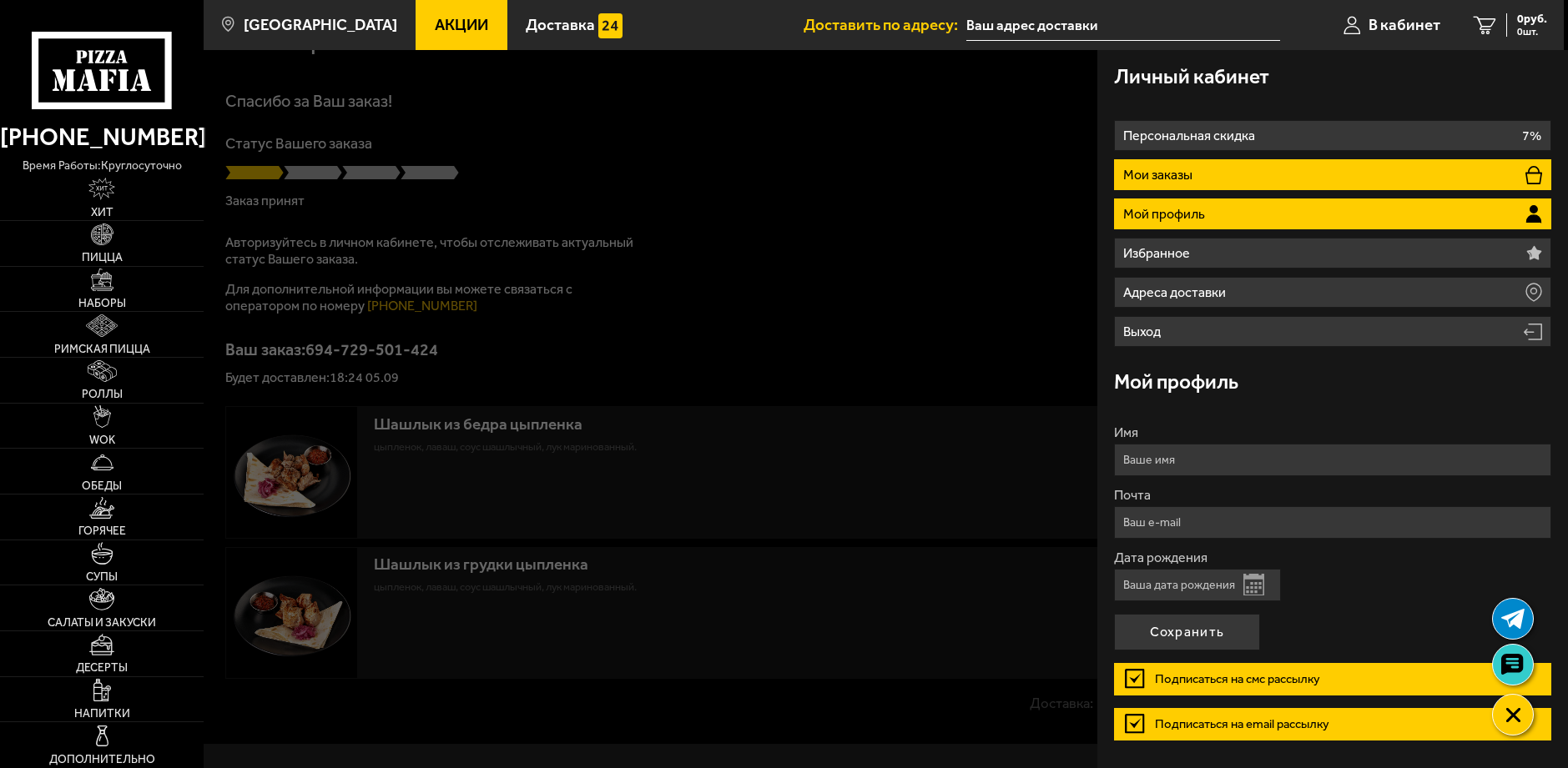
click at [1184, 172] on p "Мои заказы" at bounding box center [1160, 175] width 73 height 13
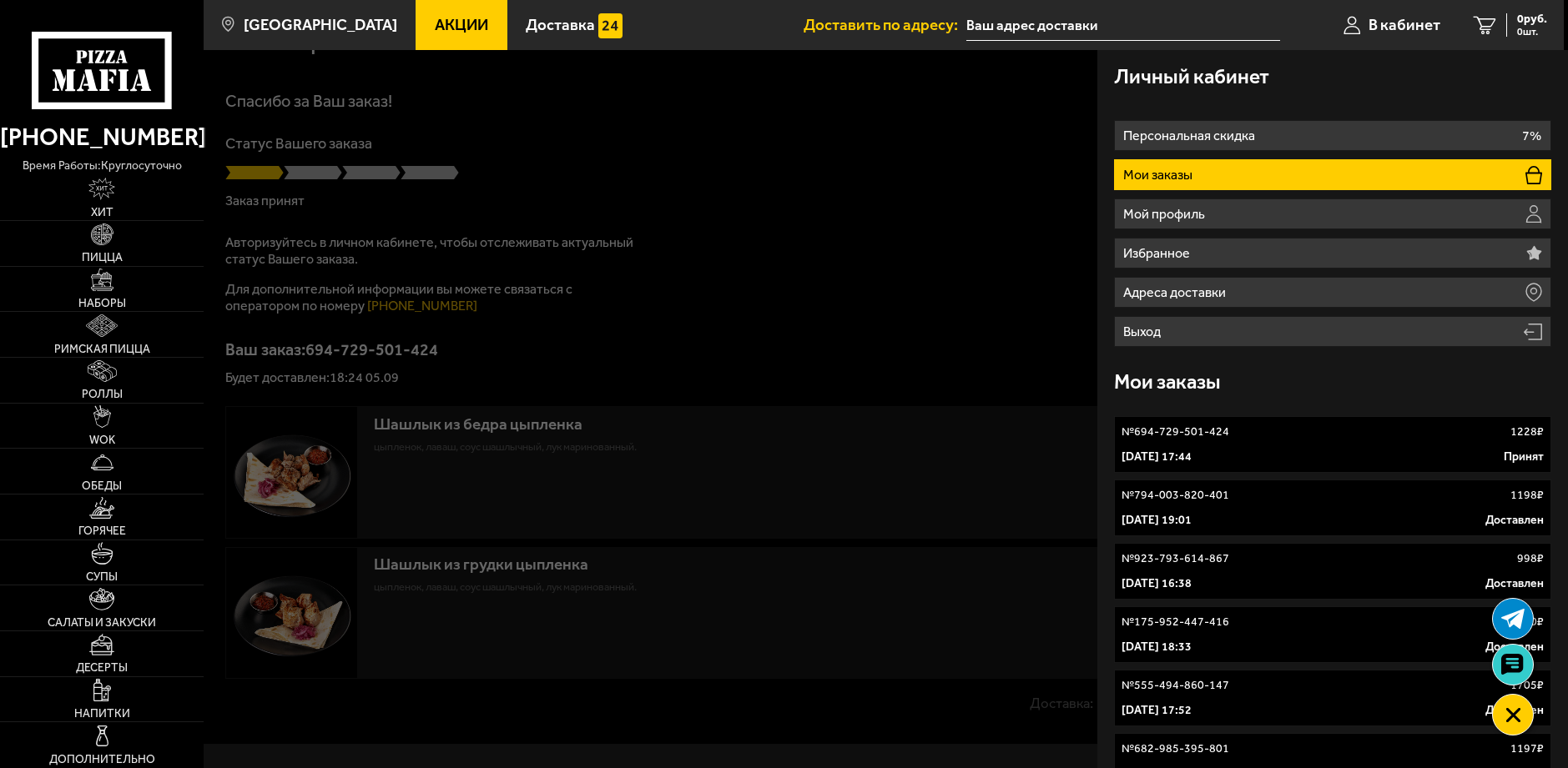
click at [1291, 441] on link "№ 694-729-501-424 1228 ₽ 5 сентября 2025 г. 17:44 Принят" at bounding box center [1333, 444] width 439 height 57
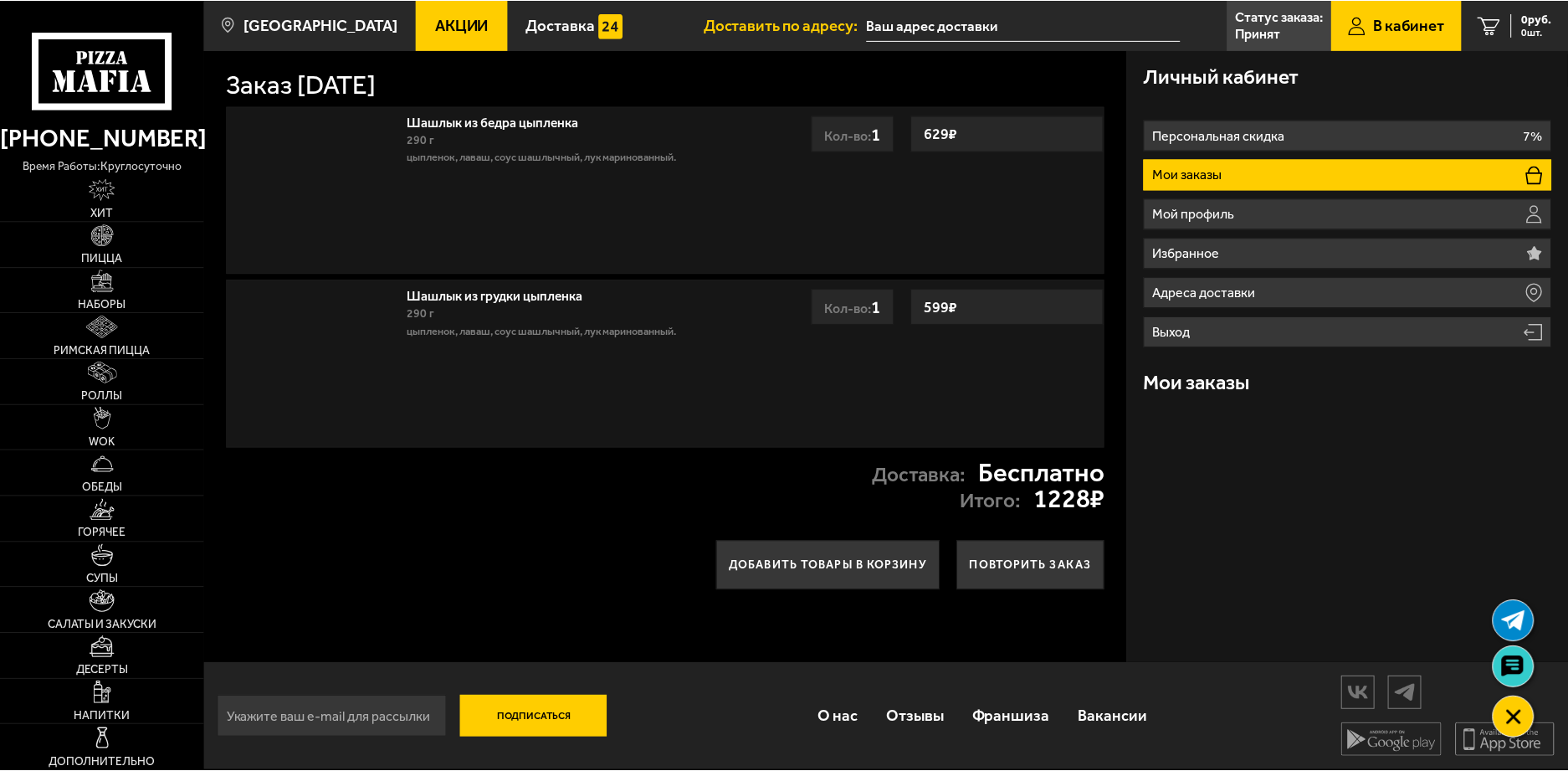
scroll to position [1, 0]
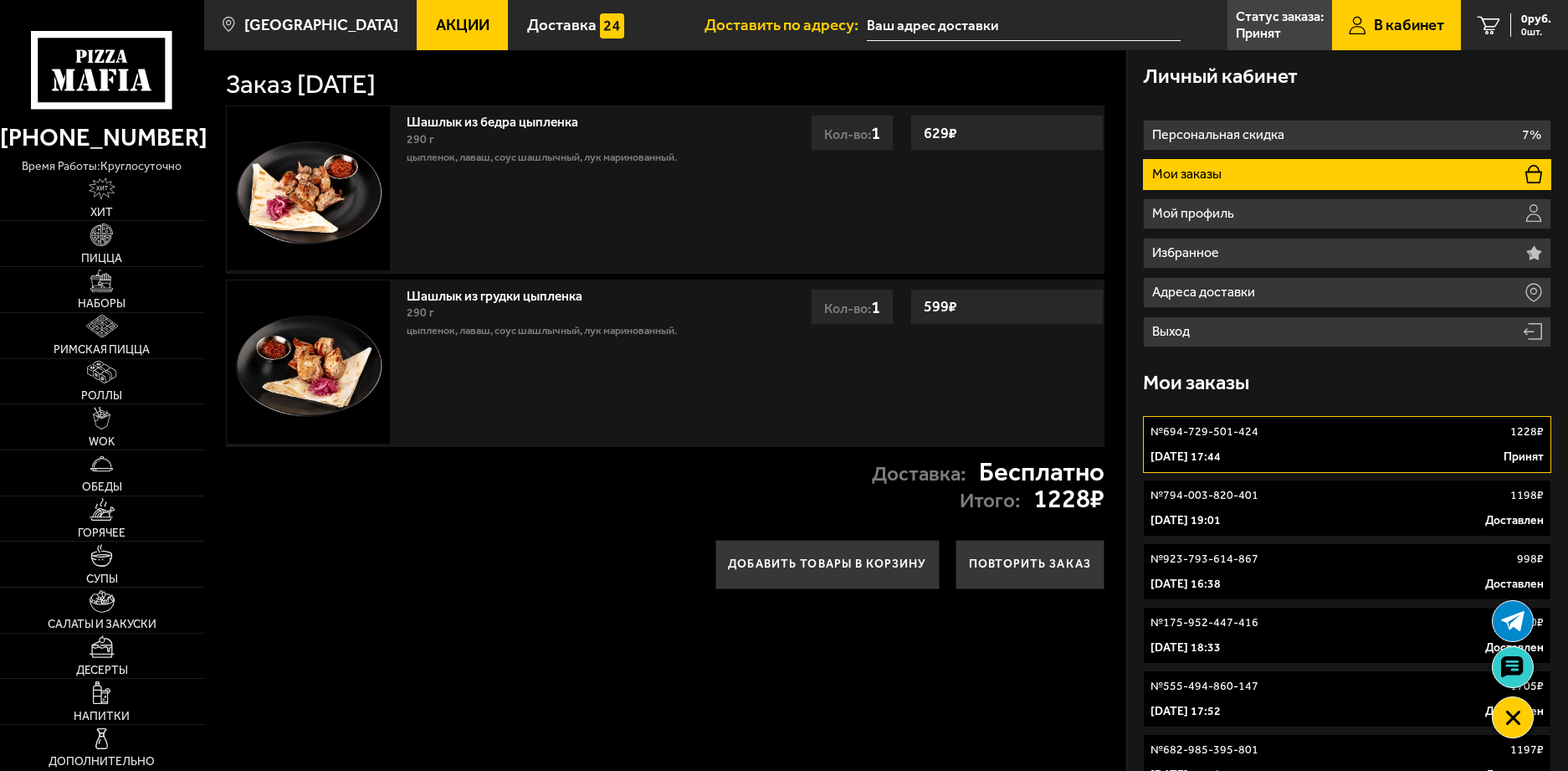
click at [1294, 443] on link "№ 694-729-501-424 1228 ₽ 5 сентября 2025 г. 17:44 Принят" at bounding box center [1347, 444] width 409 height 57
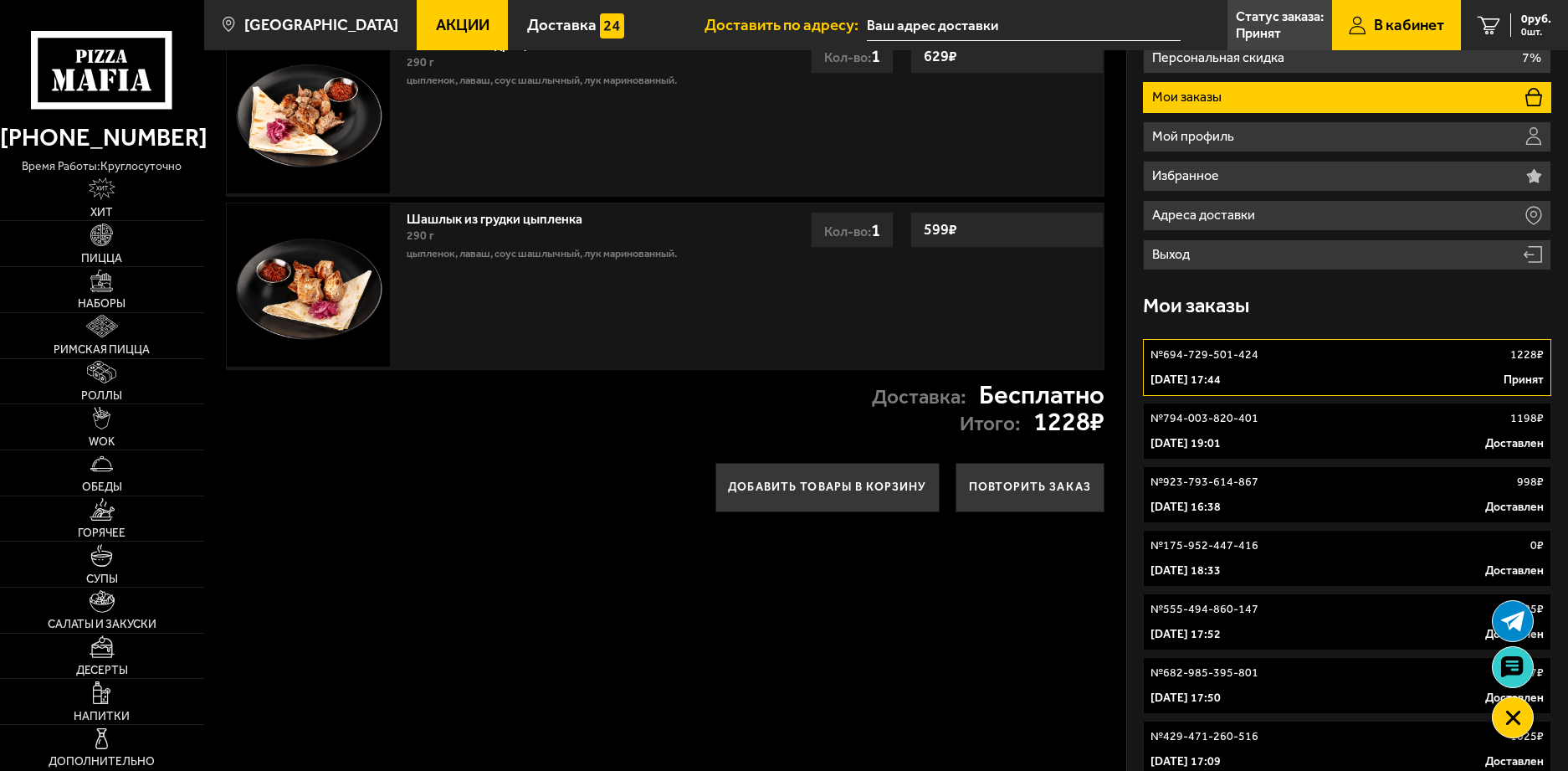
scroll to position [0, 0]
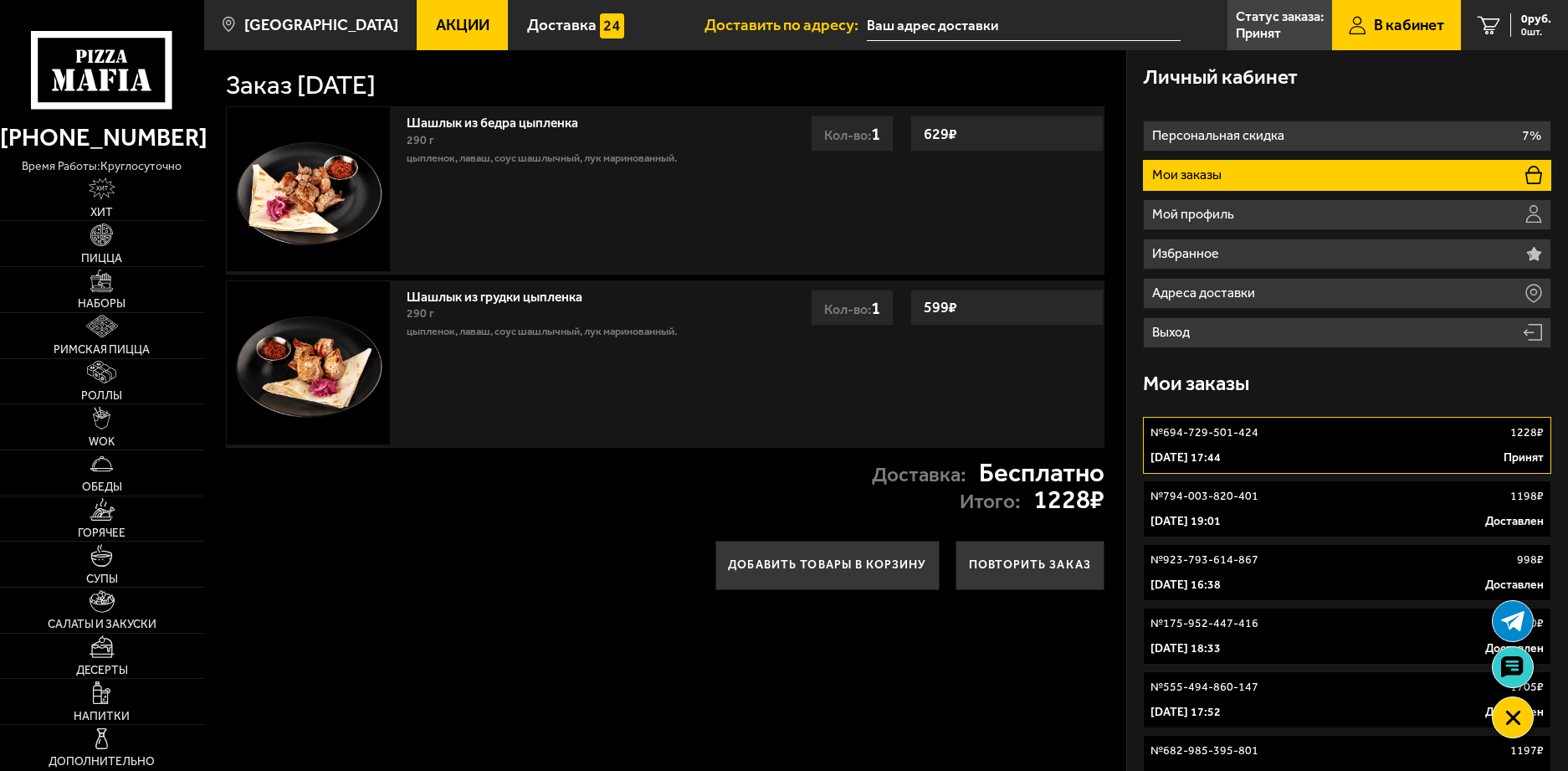
click at [1262, 436] on div "№ 694-729-501-424 1228 ₽" at bounding box center [1347, 432] width 393 height 16
click at [1242, 428] on p "№ 694-729-501-424" at bounding box center [1204, 432] width 108 height 16
click at [1237, 430] on p "№ 694-729-501-424" at bounding box center [1204, 432] width 108 height 16
click at [1514, 666] on icon at bounding box center [1513, 667] width 24 height 23
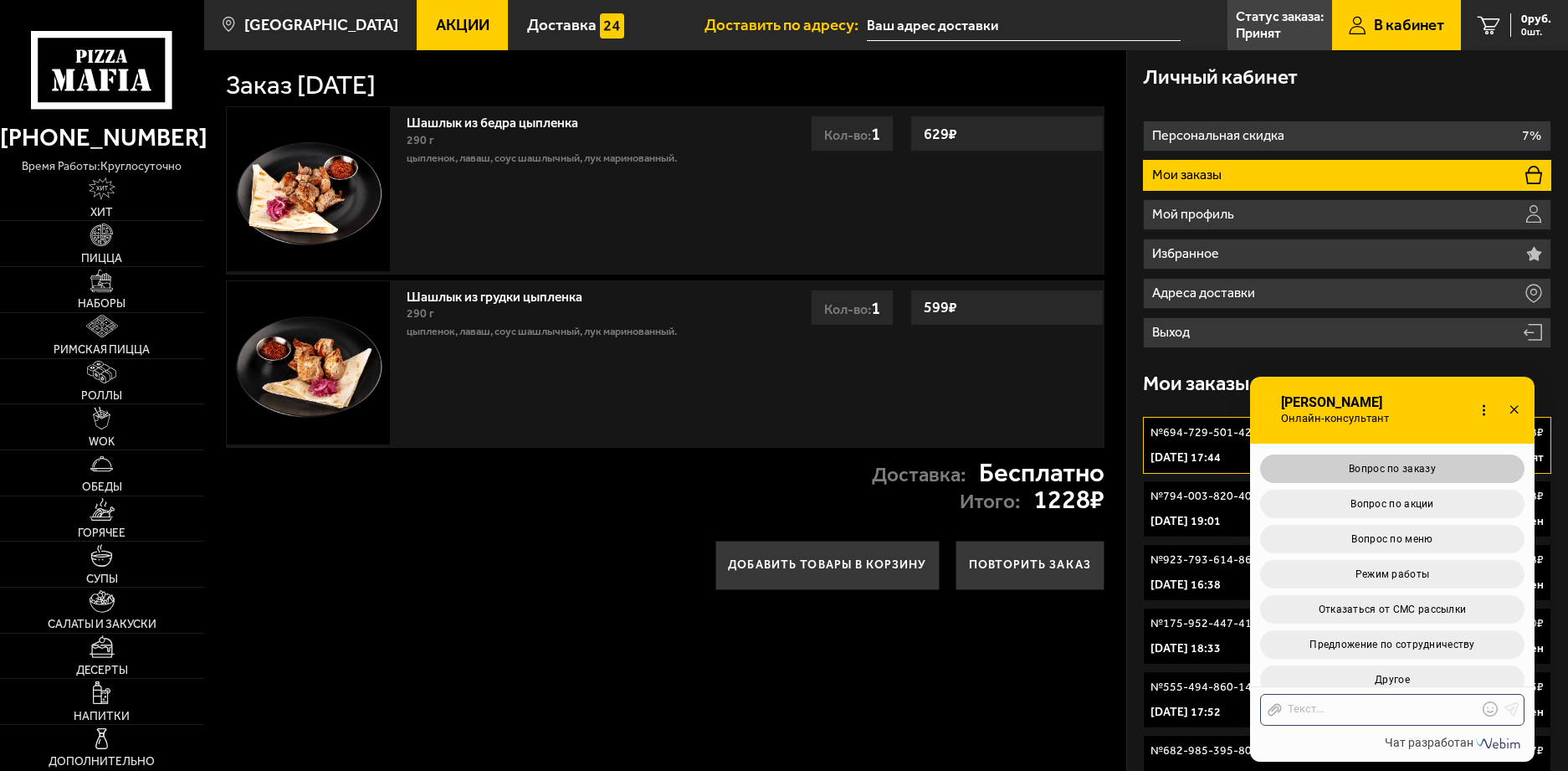
click at [1396, 463] on span "Вопрос по заказу" at bounding box center [1393, 469] width 87 height 12
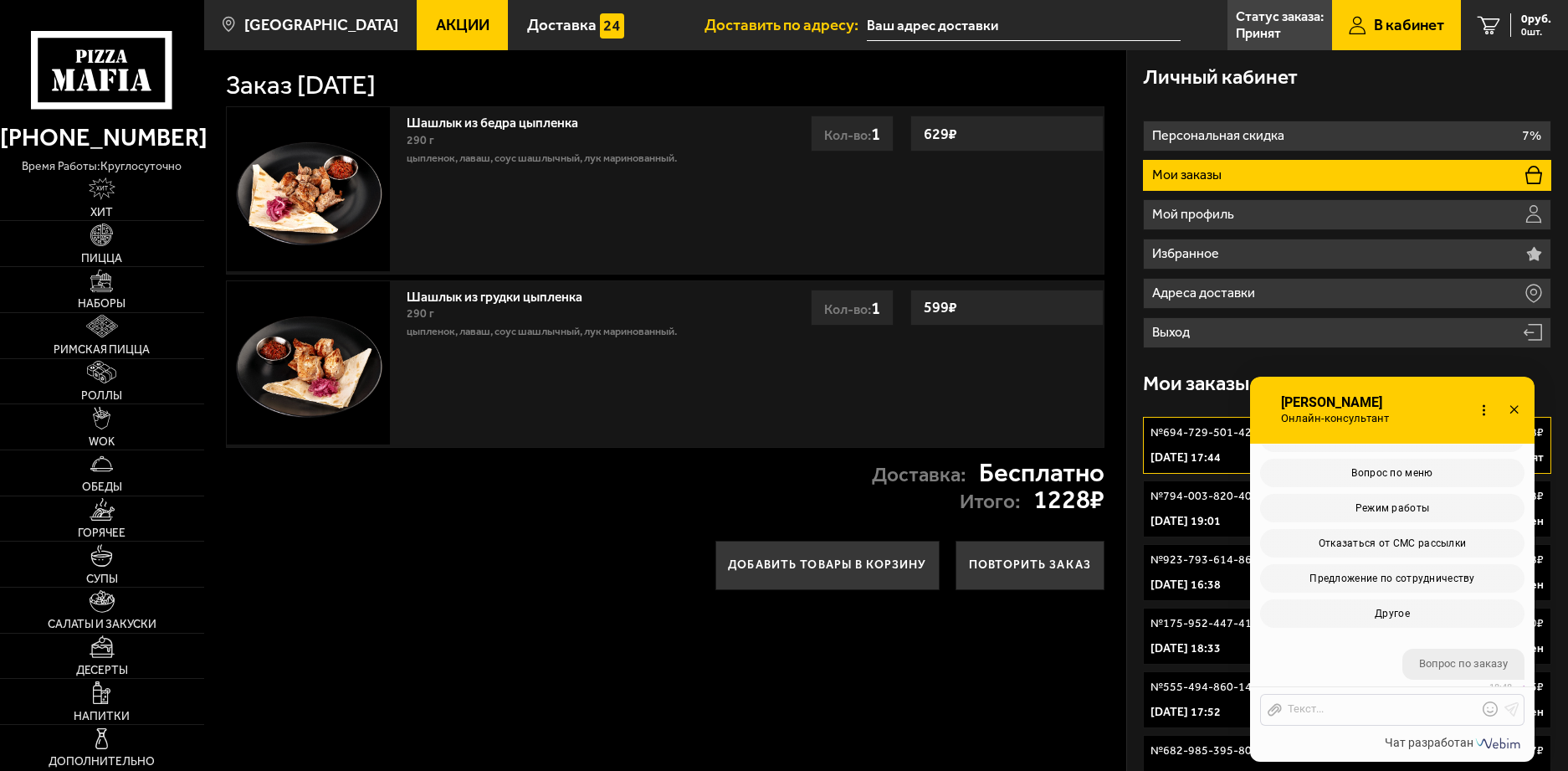
scroll to position [2174, 0]
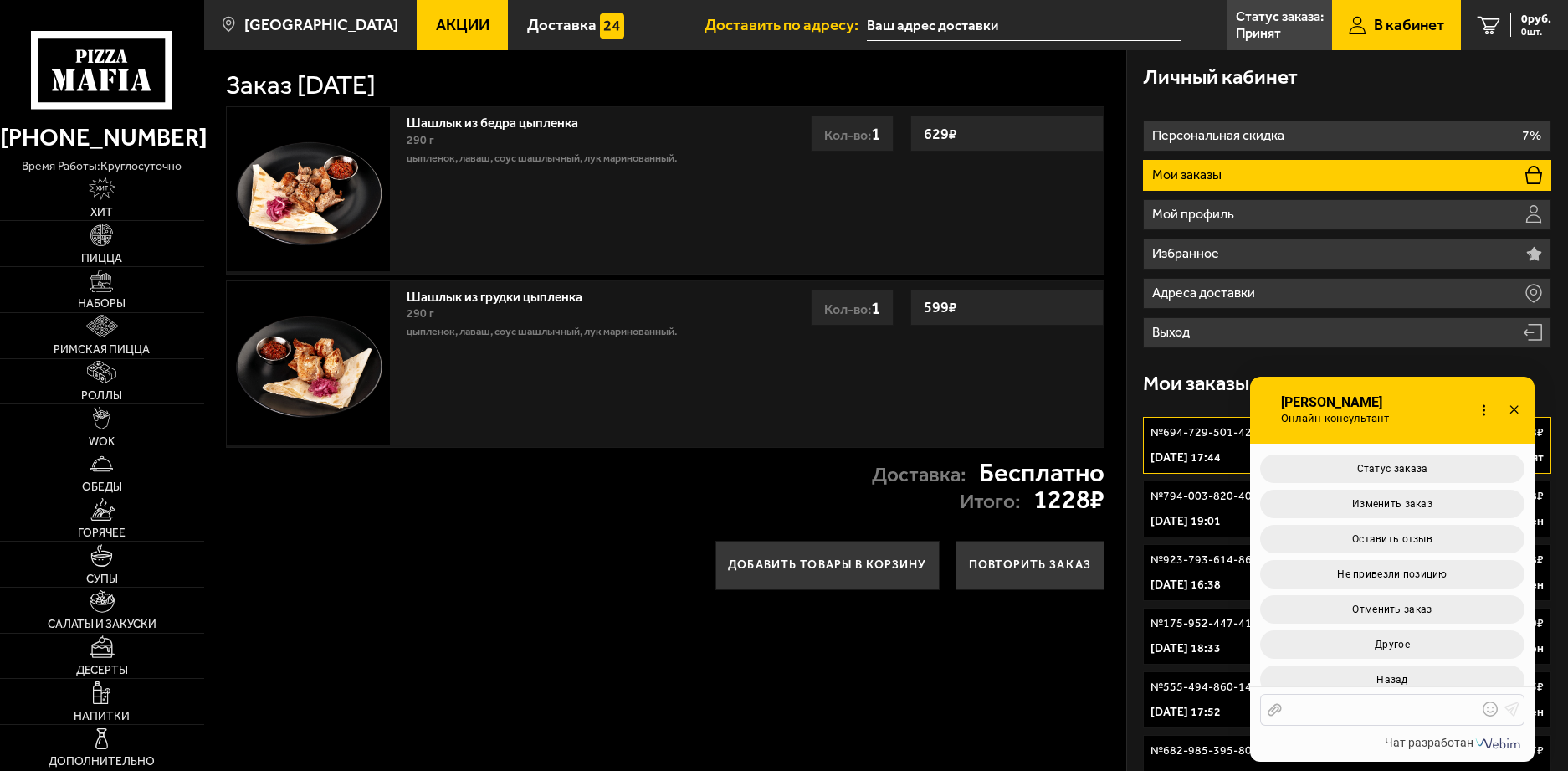
click at [1362, 714] on div at bounding box center [1380, 710] width 196 height 15
click at [1287, 712] on div "694-729-501-424" at bounding box center [1380, 710] width 196 height 15
click at [1292, 703] on div "694-729-501-424" at bounding box center [1380, 710] width 196 height 15
click at [1407, 712] on div "заказ 694-729-501-424" at bounding box center [1380, 710] width 196 height 15
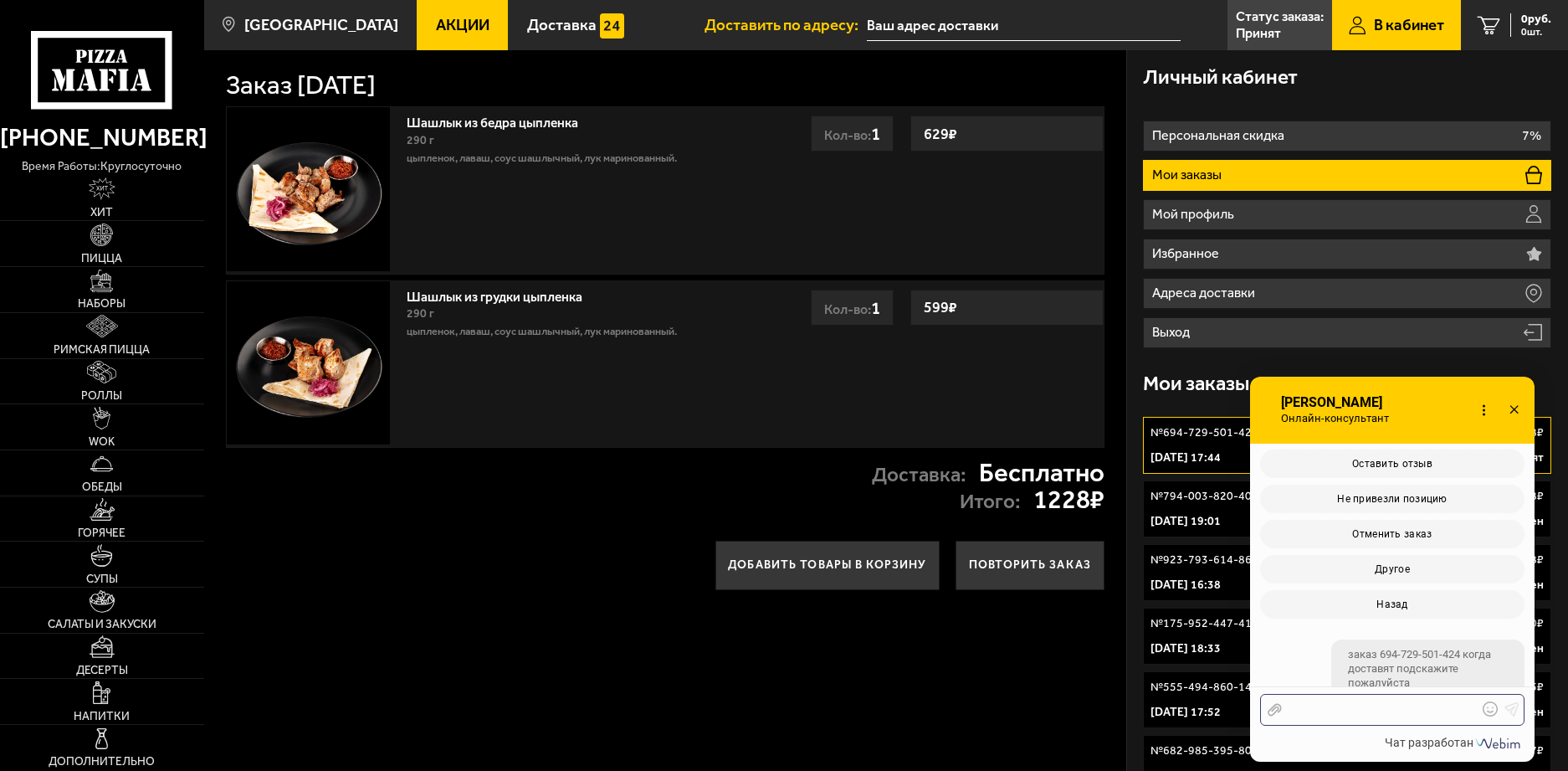
scroll to position [2333, 0]
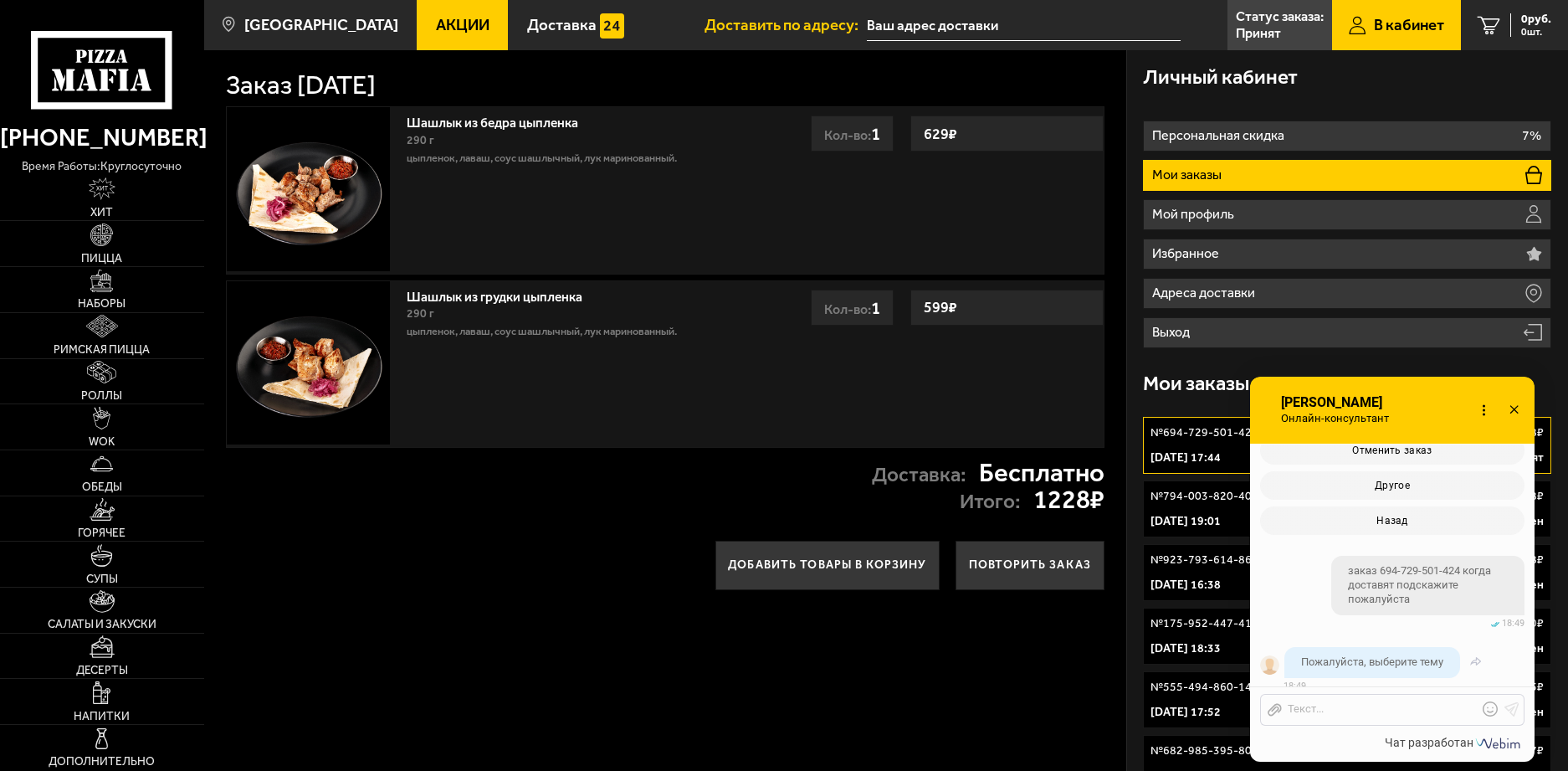
click at [1359, 656] on span "Пожалуйста, выберите тему" at bounding box center [1372, 662] width 143 height 13
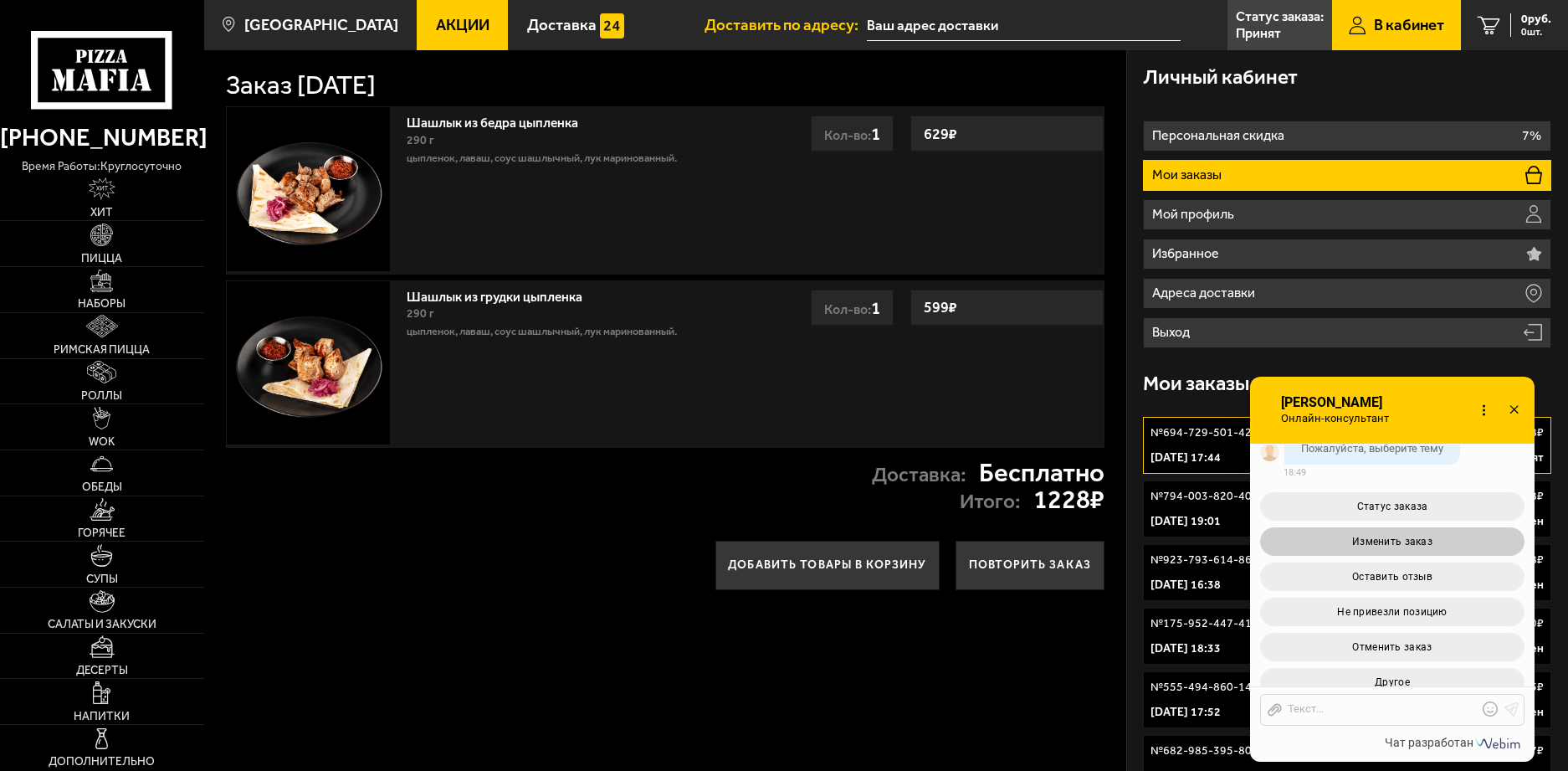
scroll to position [2584, 0]
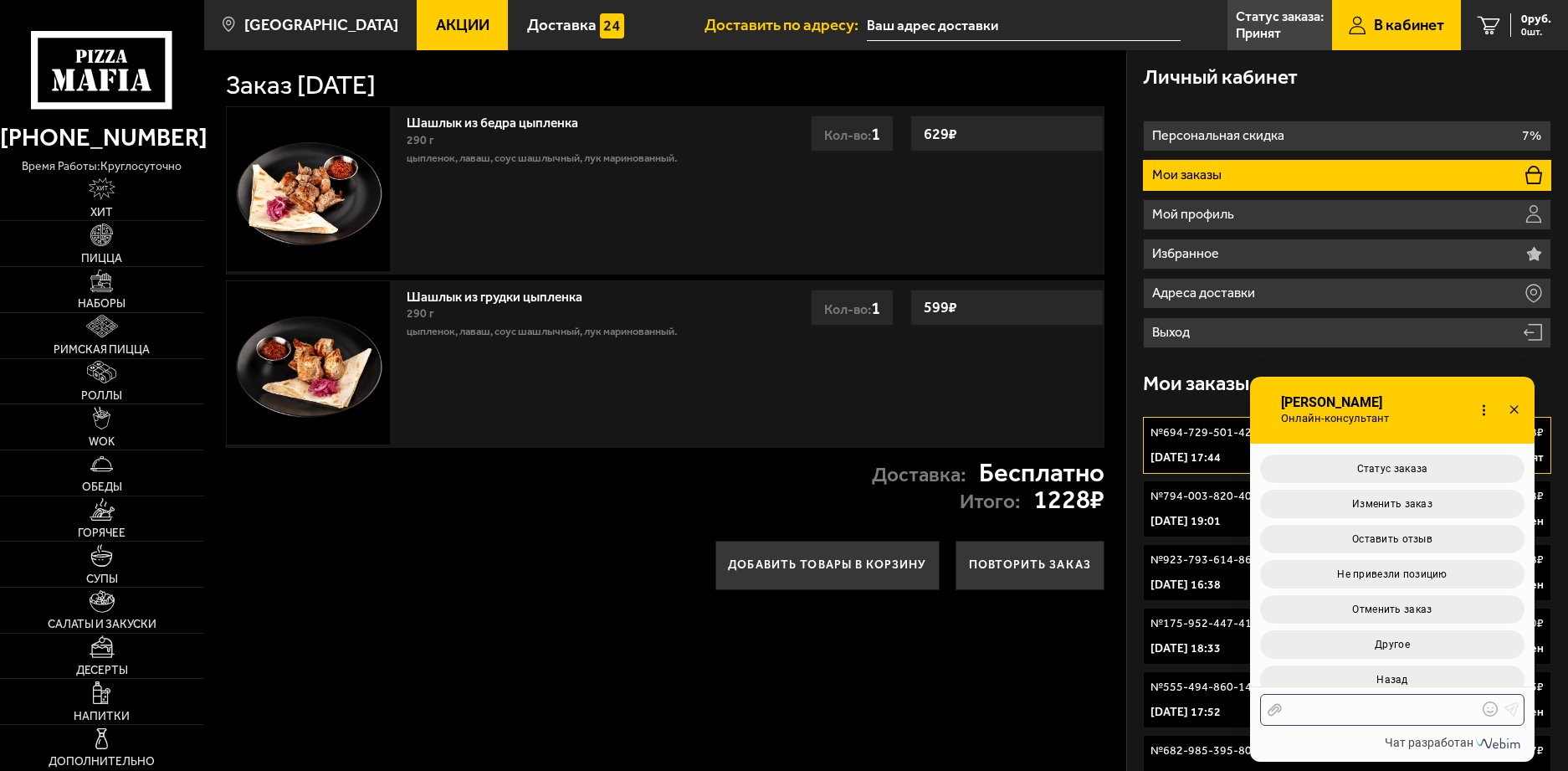
click at [1318, 710] on div at bounding box center [1380, 710] width 196 height 15
click at [1391, 674] on span "Назад" at bounding box center [1393, 680] width 31 height 12
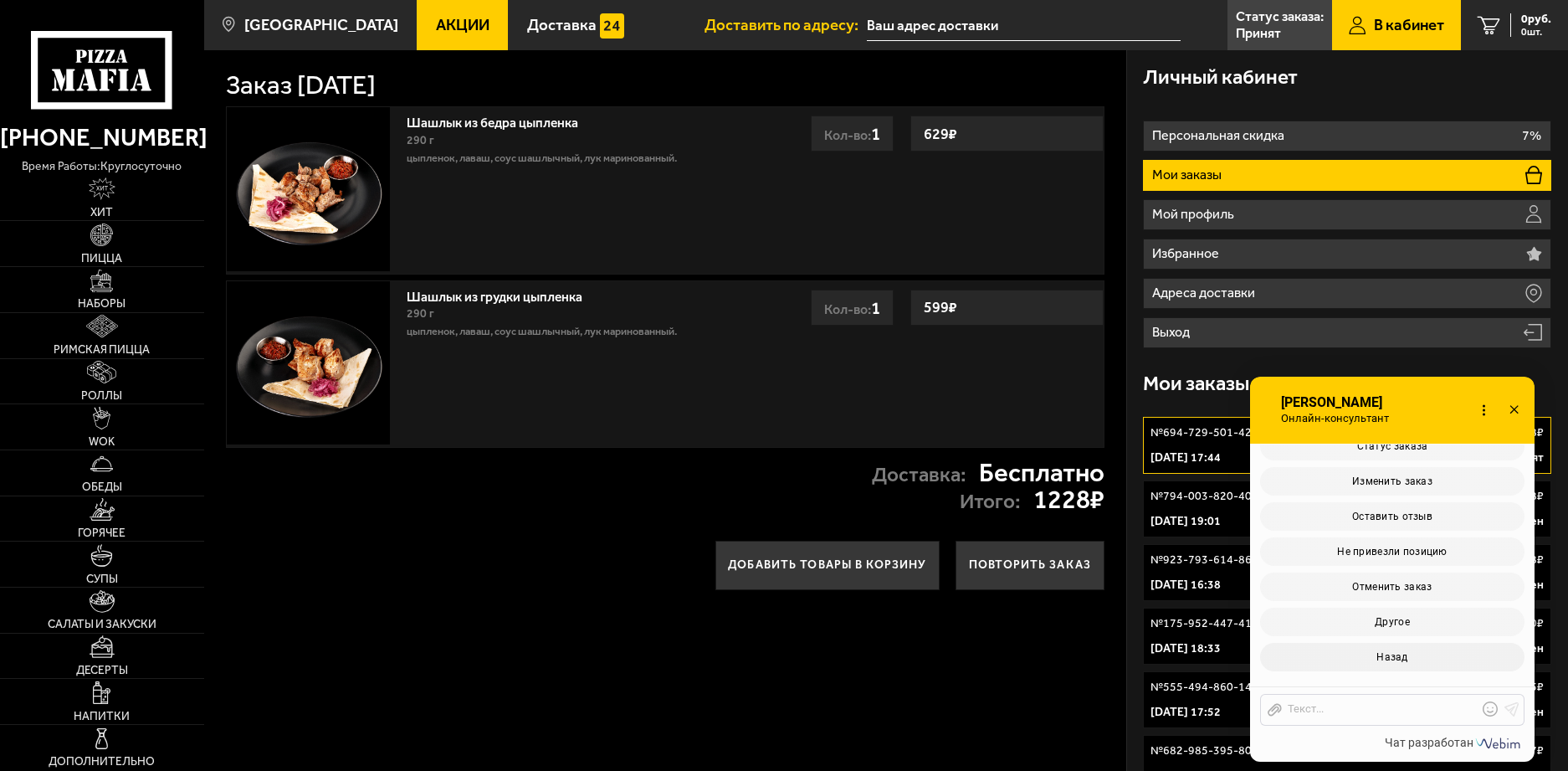
scroll to position [2648, 0]
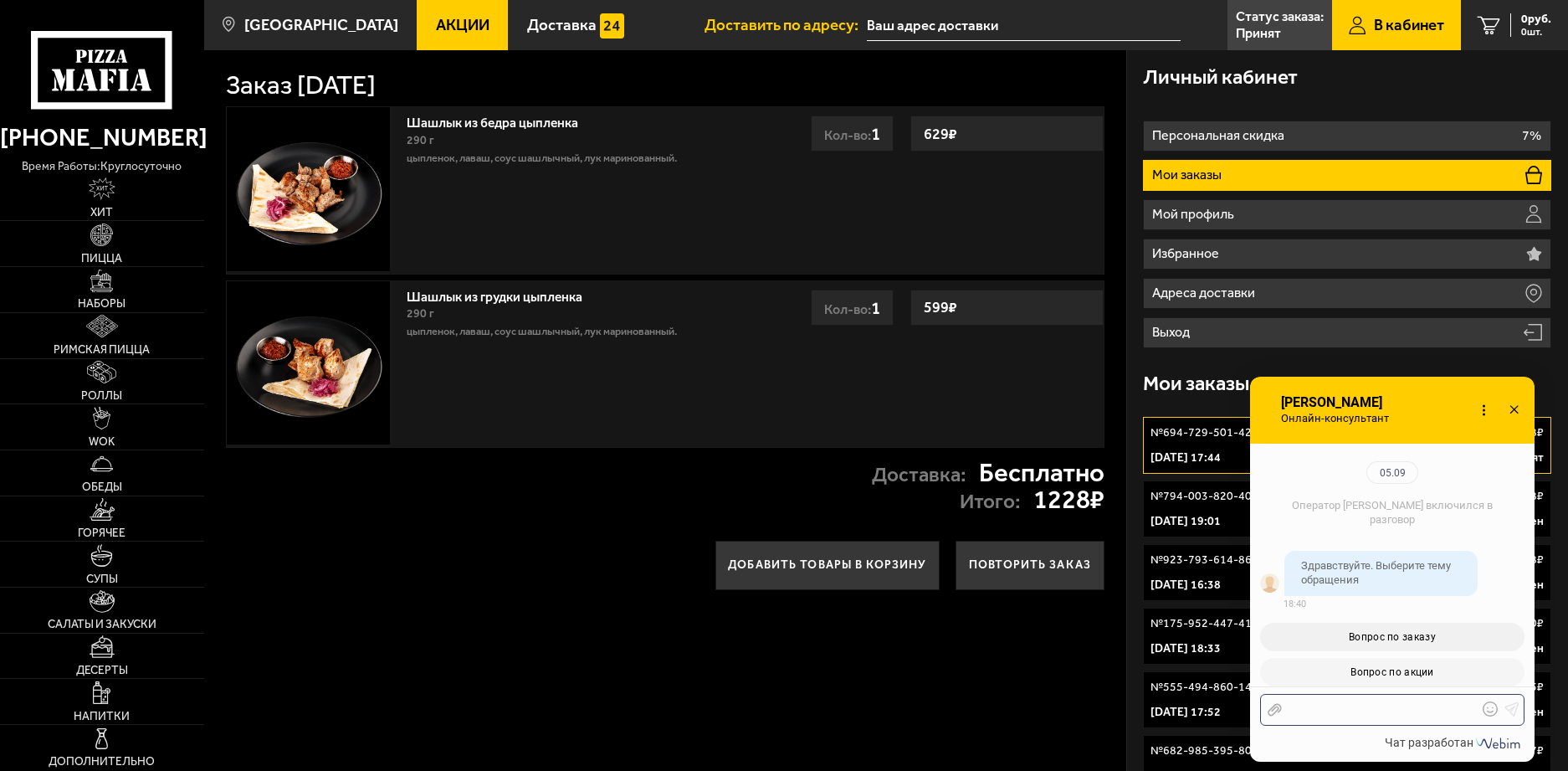
scroll to position [2979, 0]
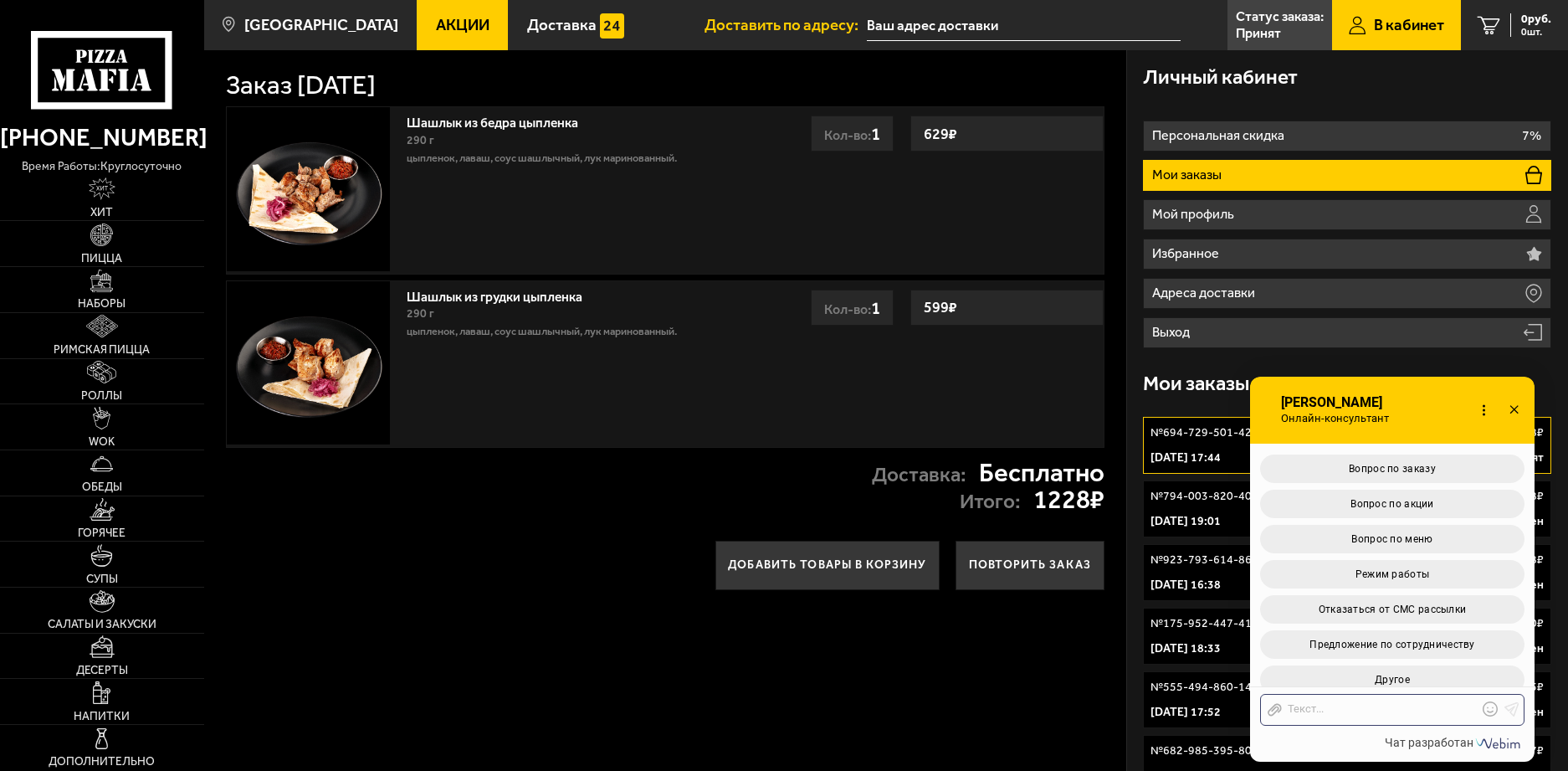
click at [1484, 414] on use at bounding box center [1484, 411] width 3 height 11
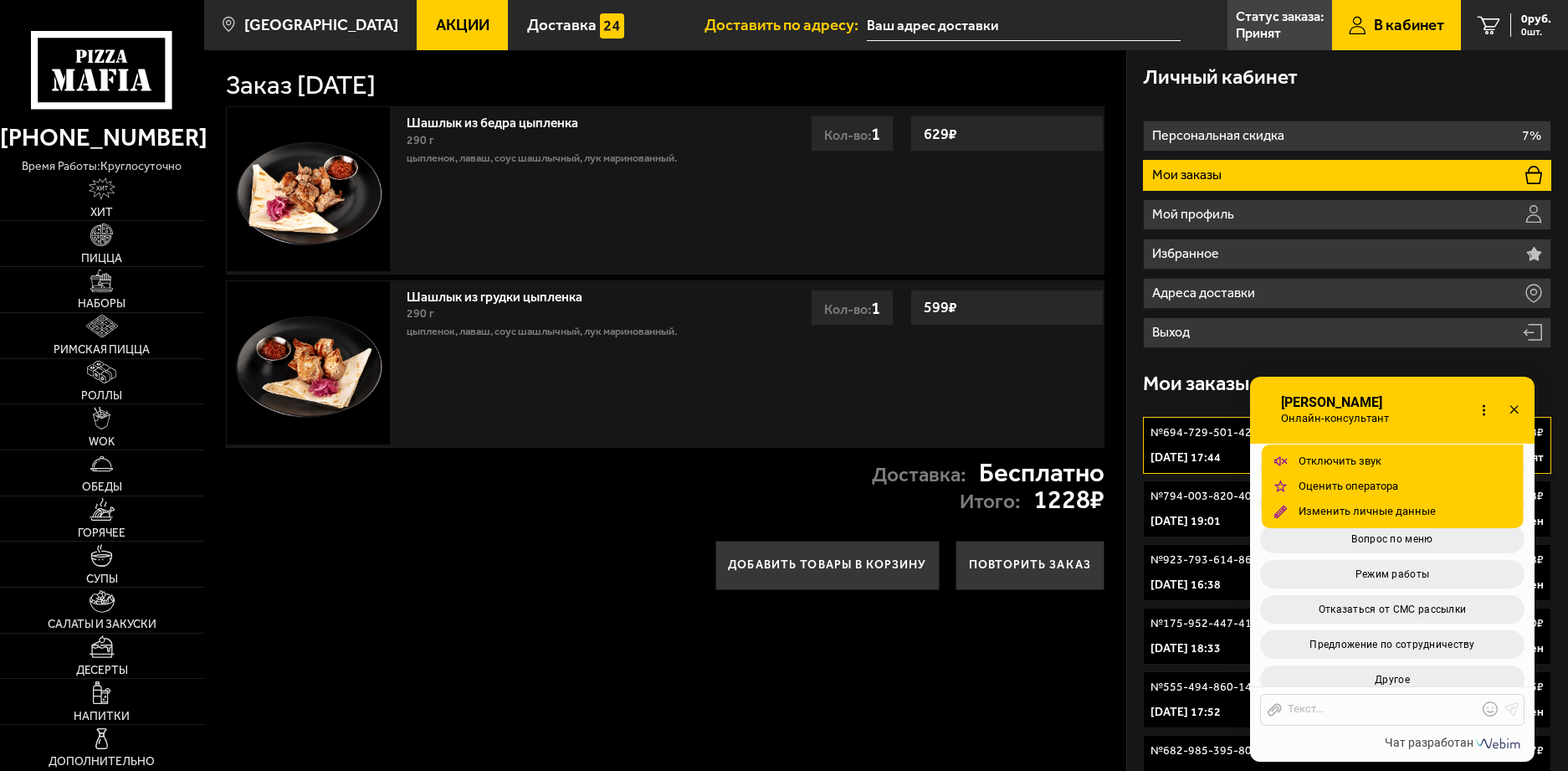
click at [1516, 405] on icon at bounding box center [1514, 411] width 24 height 24
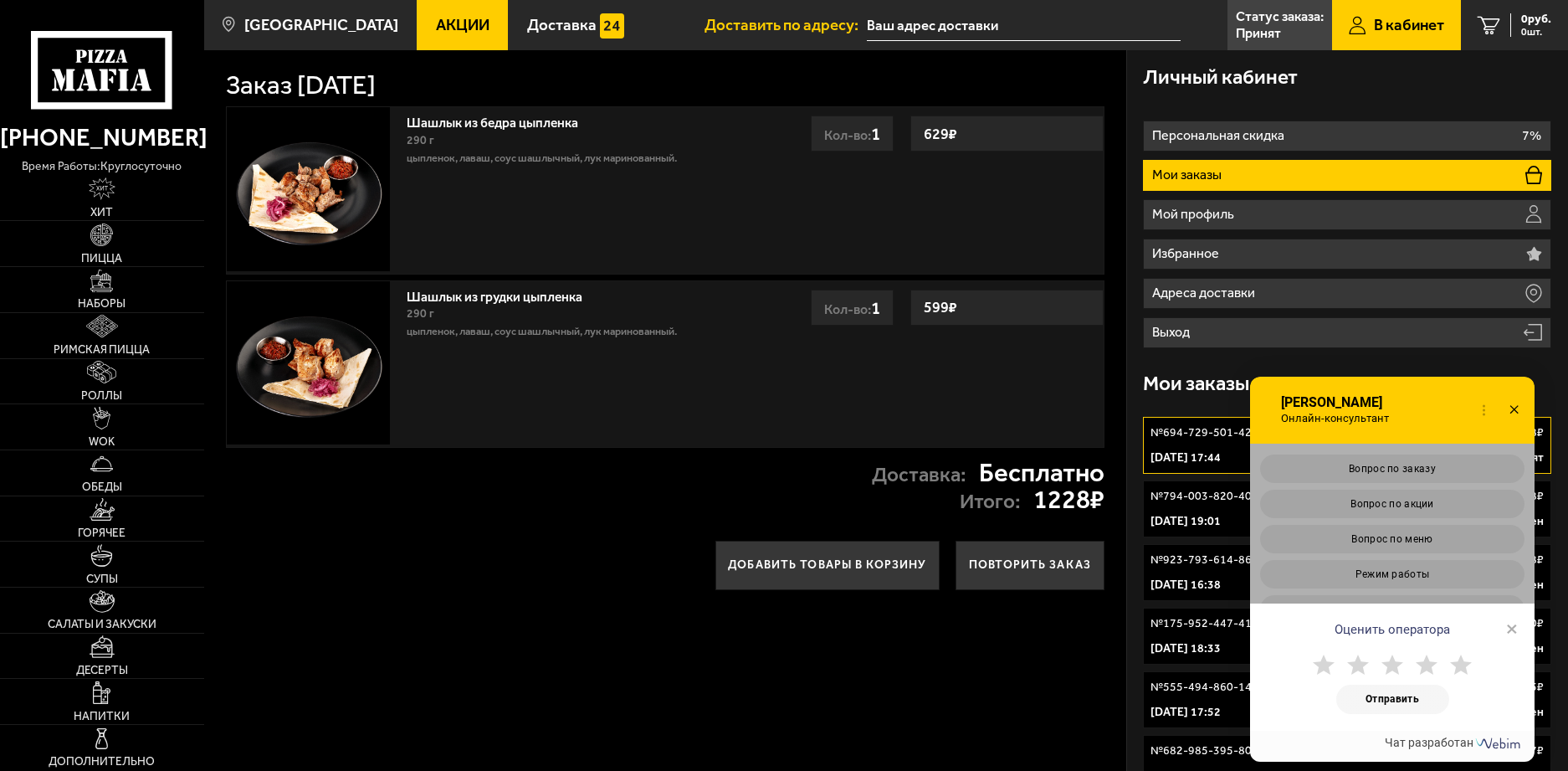
click at [1514, 628] on span "×" at bounding box center [1513, 628] width 12 height 25
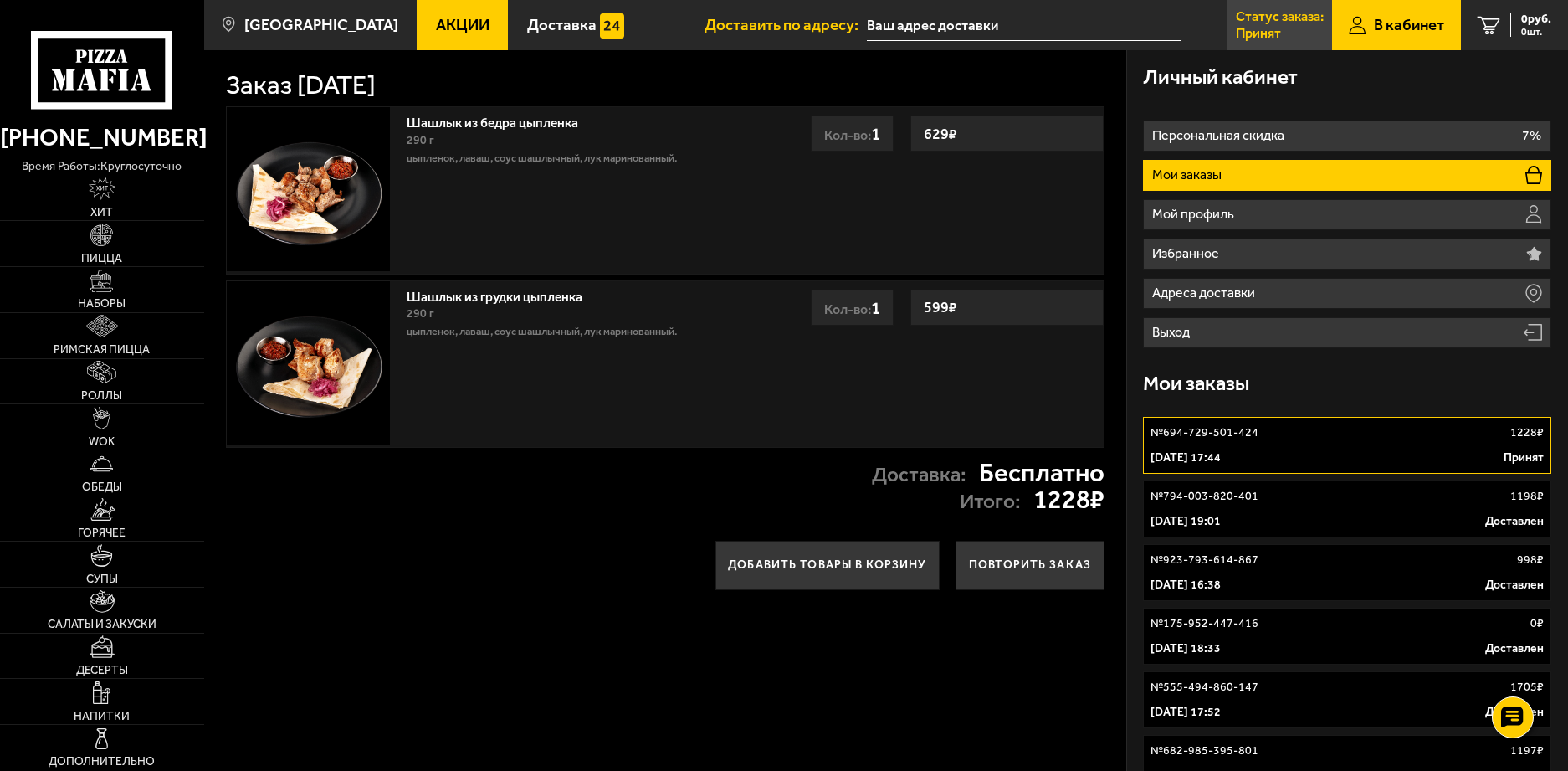
click at [1279, 28] on p "Принят" at bounding box center [1259, 33] width 45 height 13
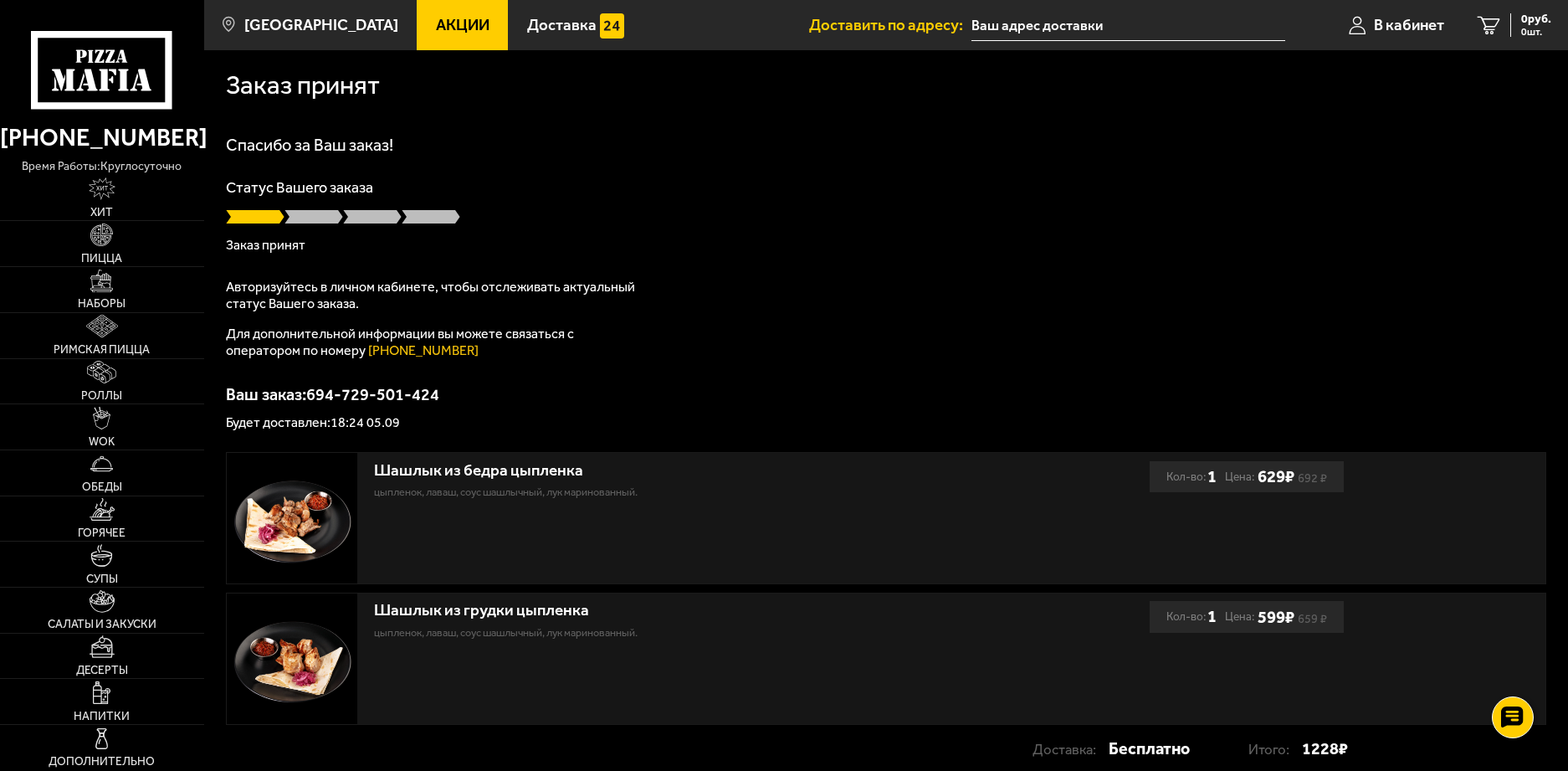
click at [1102, 26] on input "text" at bounding box center [1128, 26] width 314 height 31
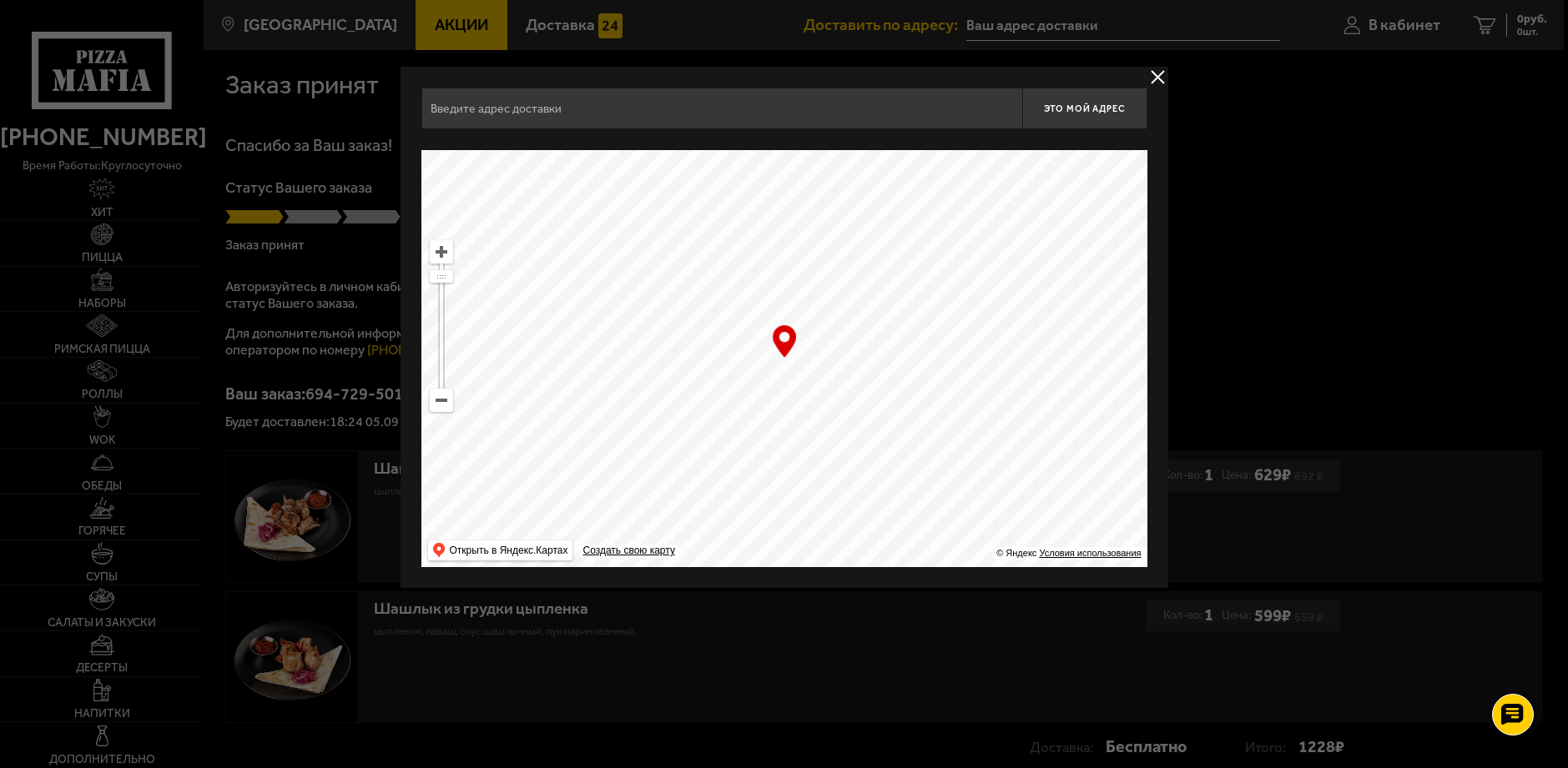
click at [1156, 71] on button "delivery type" at bounding box center [1158, 77] width 21 height 21
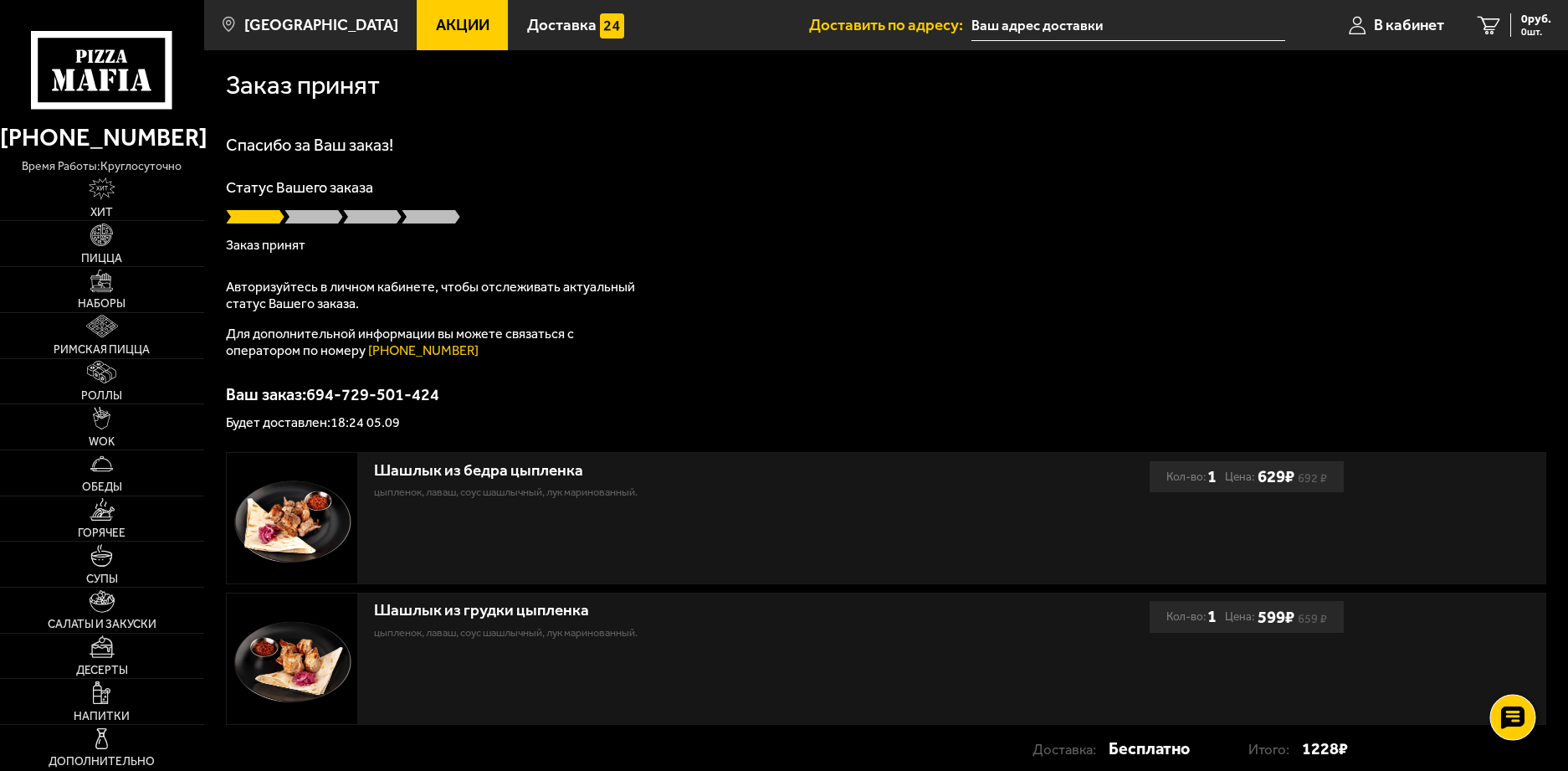
click at [1515, 712] on icon at bounding box center [1513, 717] width 24 height 23
click at [1511, 670] on use at bounding box center [1513, 667] width 24 height 23
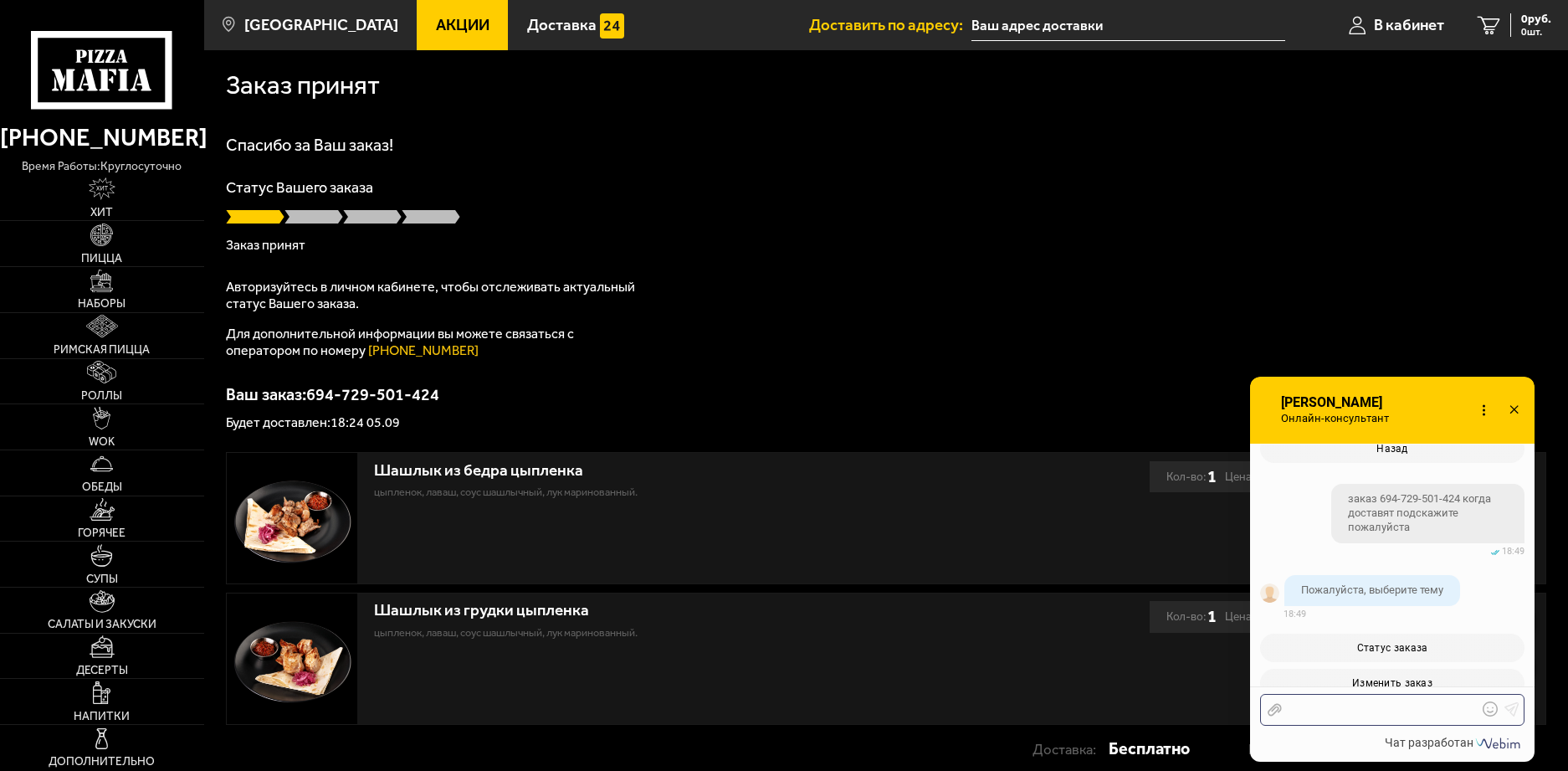
scroll to position [2609, 0]
